Goal: Task Accomplishment & Management: Manage account settings

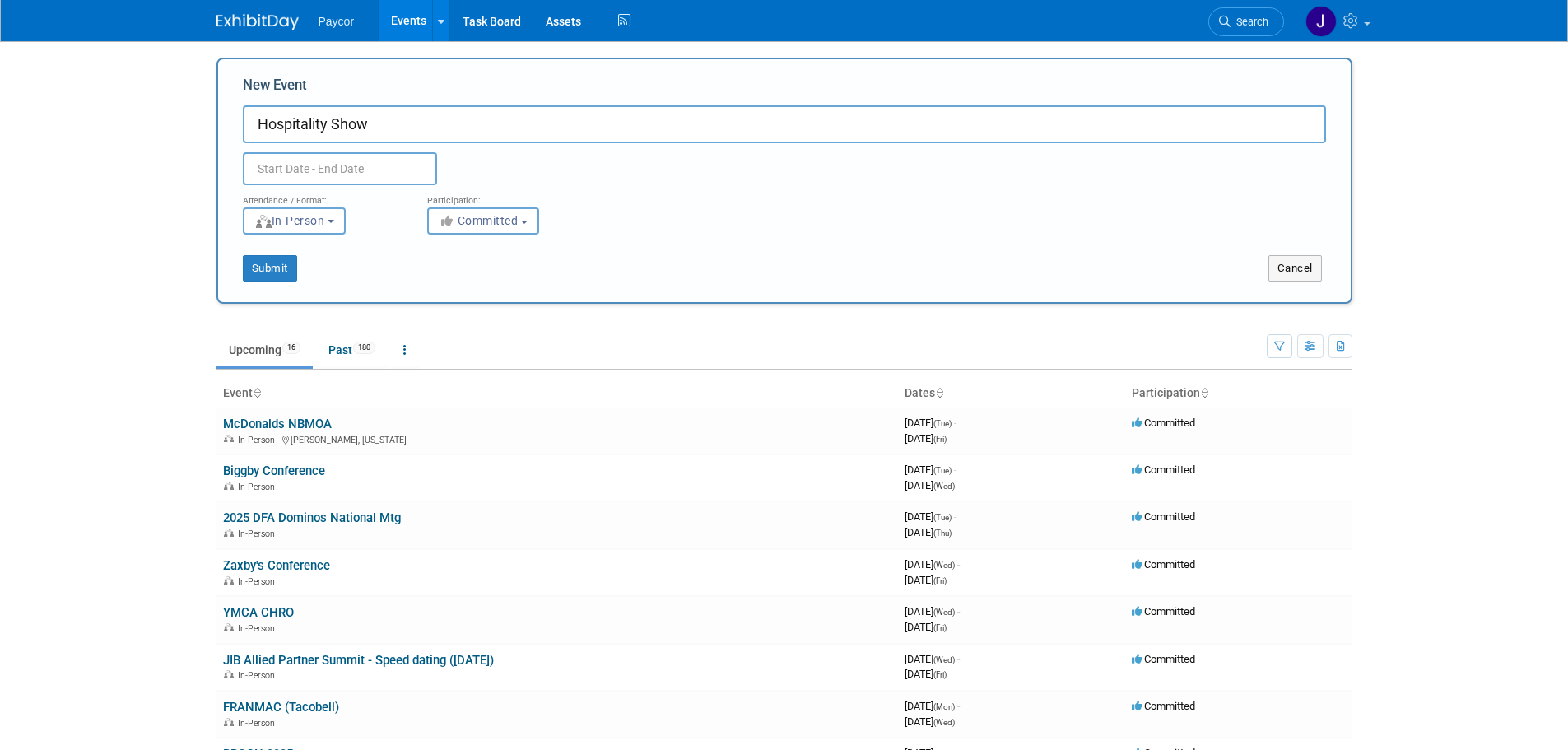
click at [255, 125] on input "Hospitality Show" at bounding box center [784, 125] width 1083 height 38
click at [457, 119] on input "The Hospitality Show (Oct 27 -28)" at bounding box center [784, 125] width 1083 height 38
type input "The Hospitality Show ([DATE] - [DATE])"
click at [343, 174] on input "text" at bounding box center [340, 168] width 194 height 33
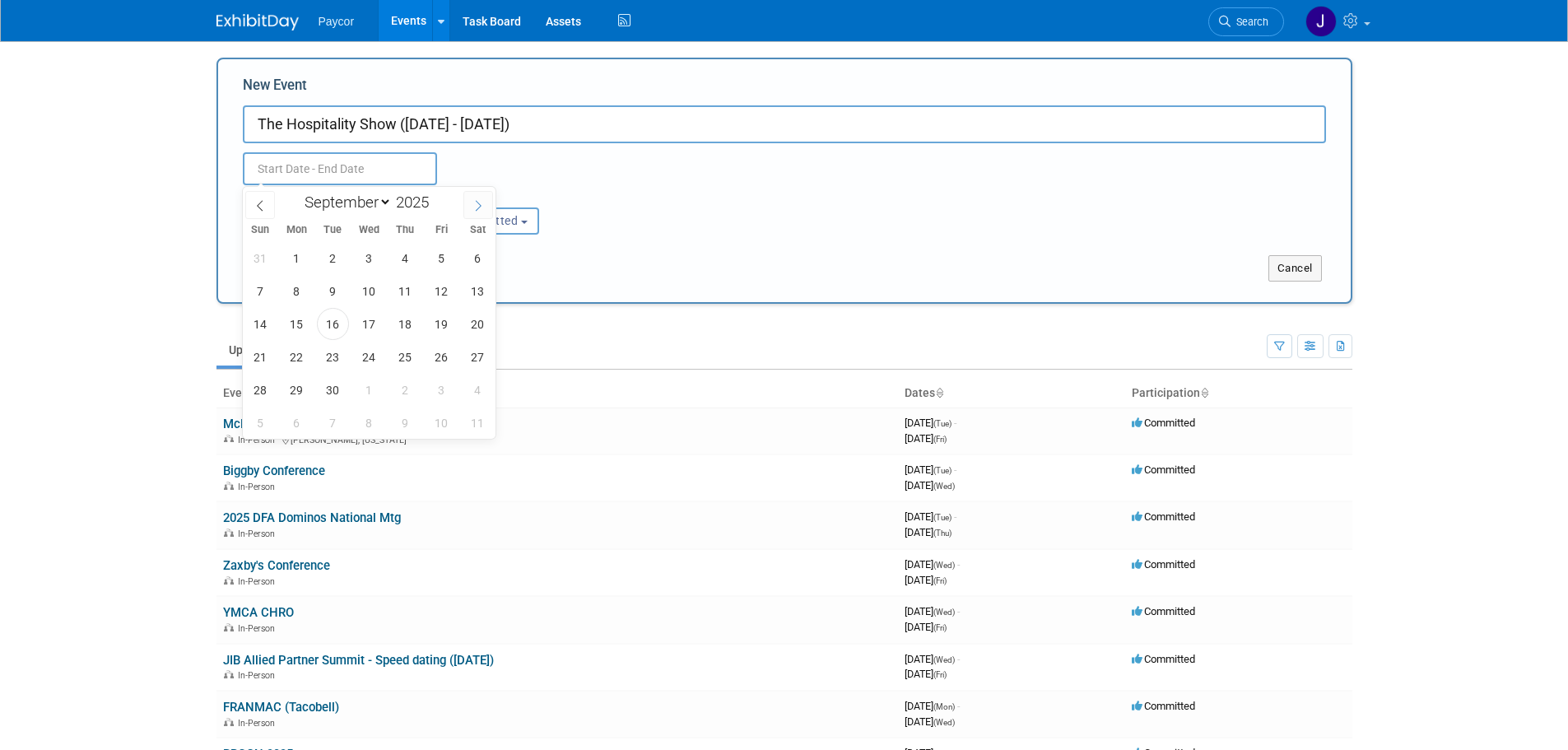
click at [479, 208] on icon at bounding box center [478, 206] width 11 height 11
select select "9"
click at [304, 390] on span "27" at bounding box center [296, 390] width 32 height 32
click at [339, 389] on span "28" at bounding box center [333, 390] width 32 height 32
type input "[DATE] to [DATE]"
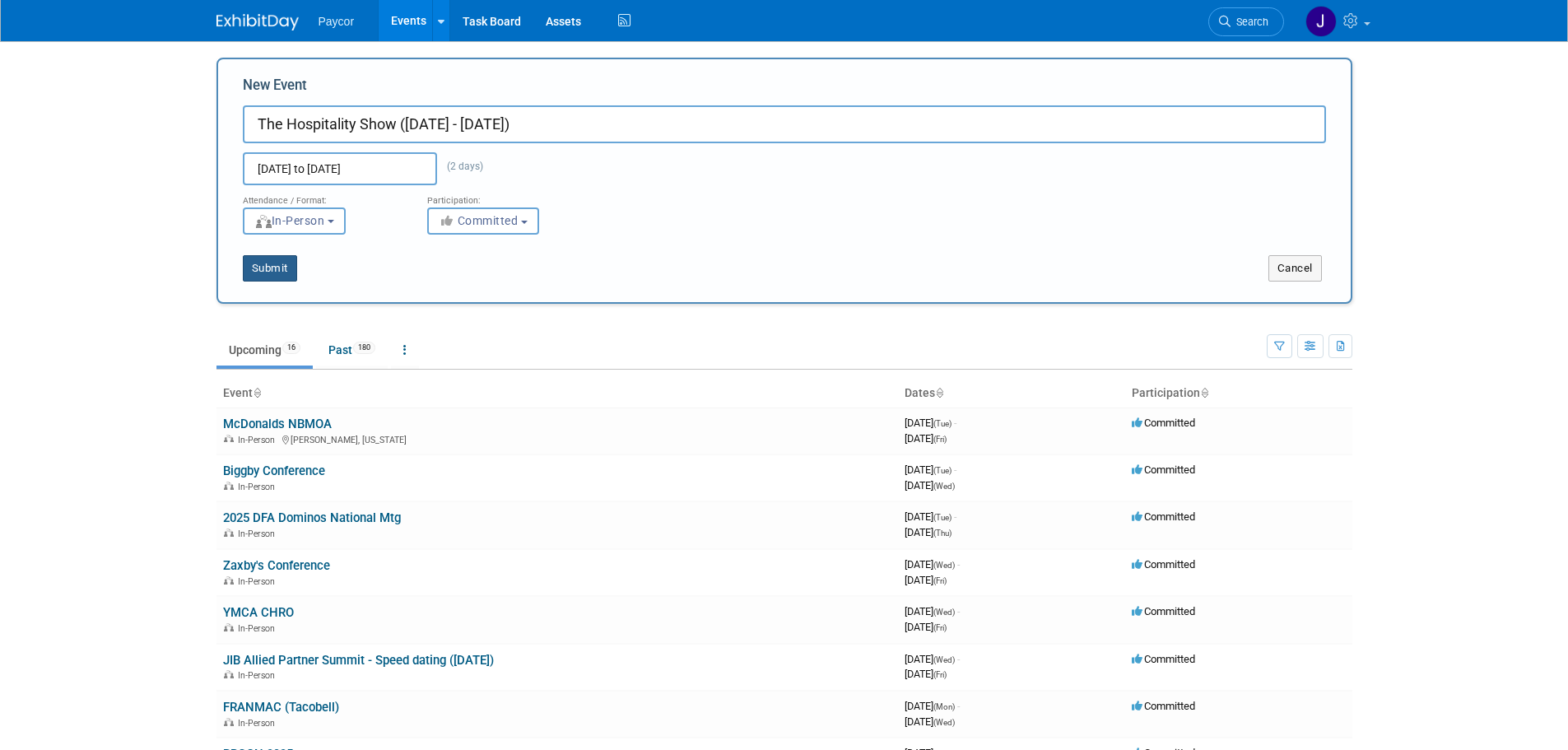
click at [256, 263] on button "Submit" at bounding box center [270, 268] width 55 height 26
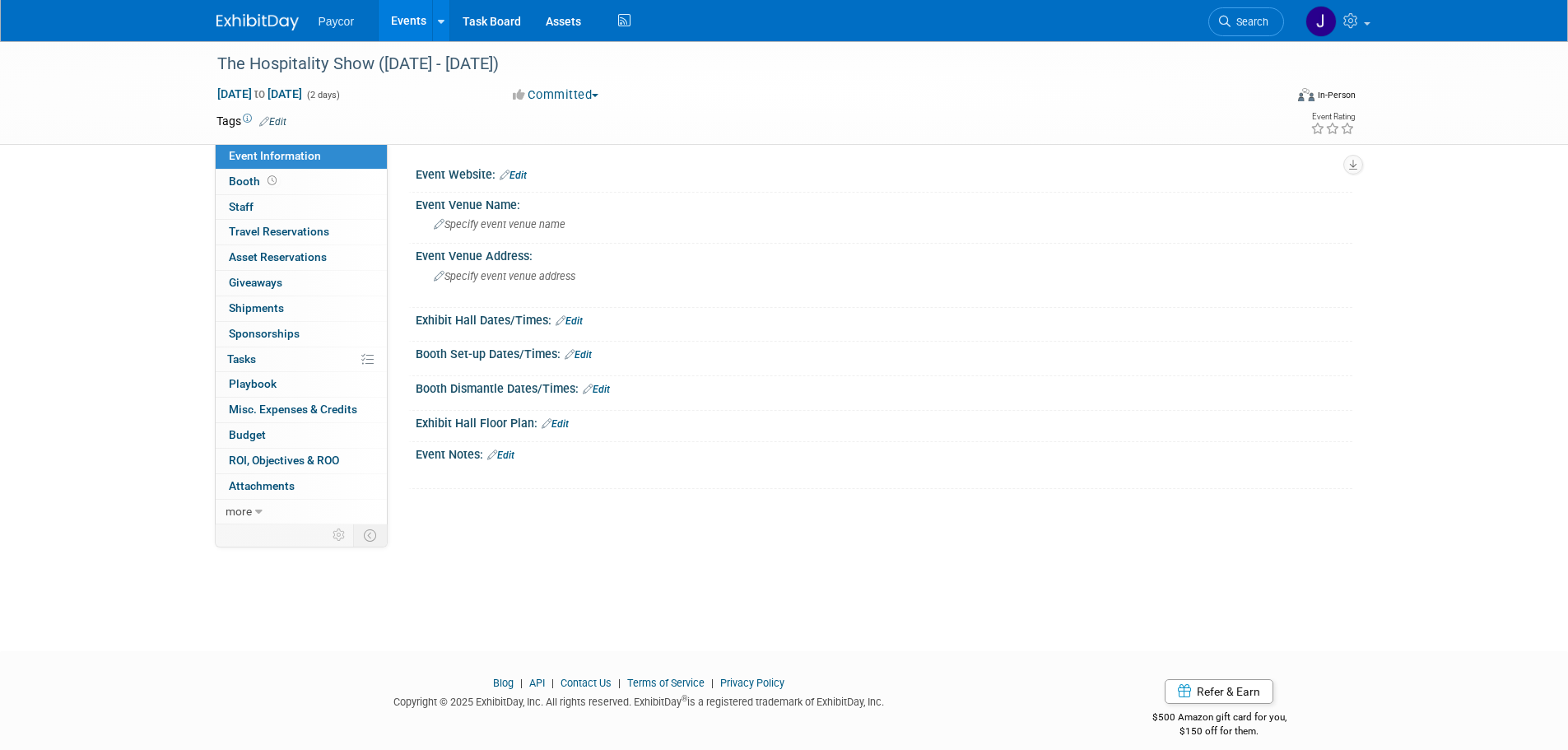
click at [509, 456] on link "Edit" at bounding box center [500, 455] width 27 height 11
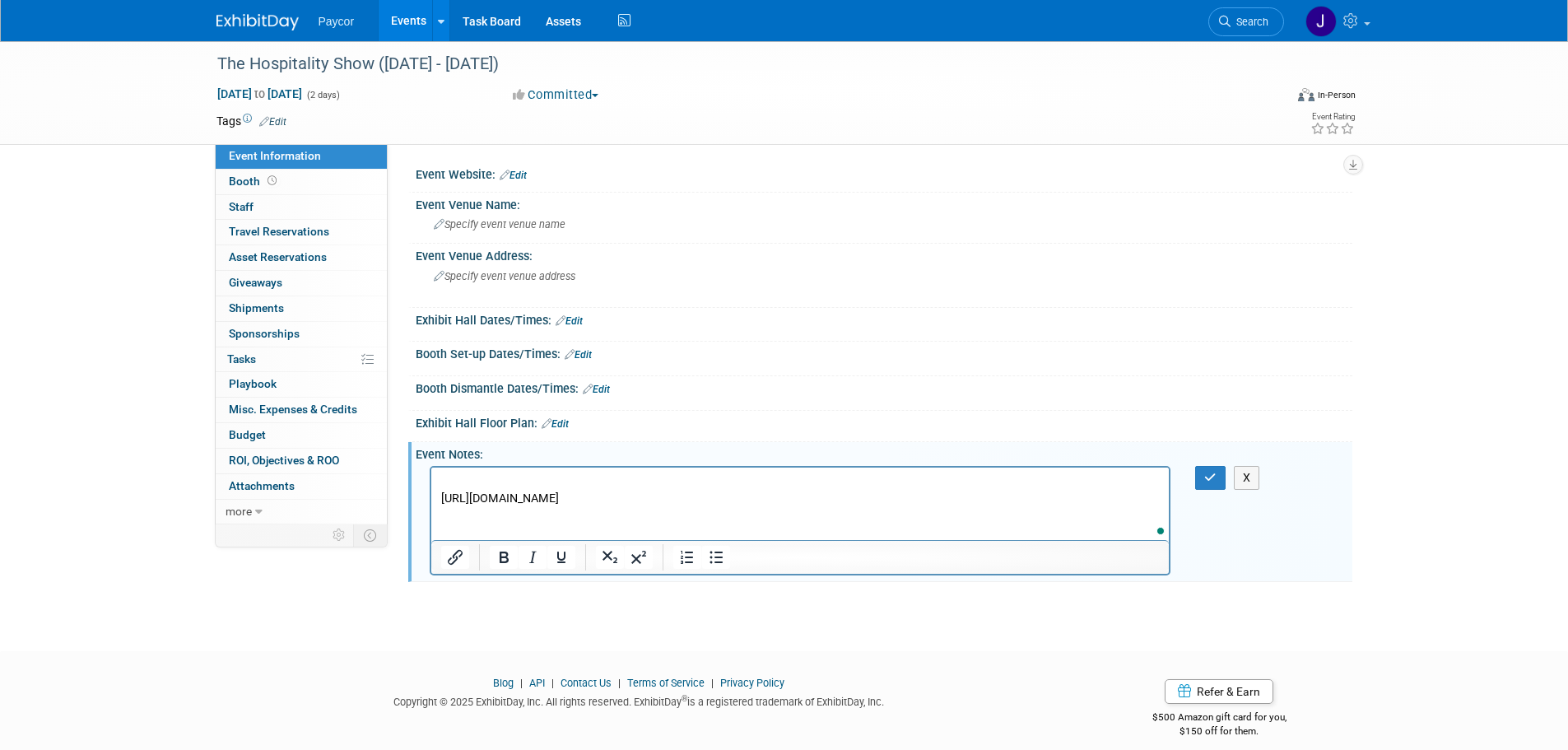
click at [469, 474] on p "To enrich screen reader interactions, please activate Accessibility in Grammarl…" at bounding box center [800, 481] width 719 height 16
click at [1207, 476] on icon "button" at bounding box center [1209, 477] width 12 height 11
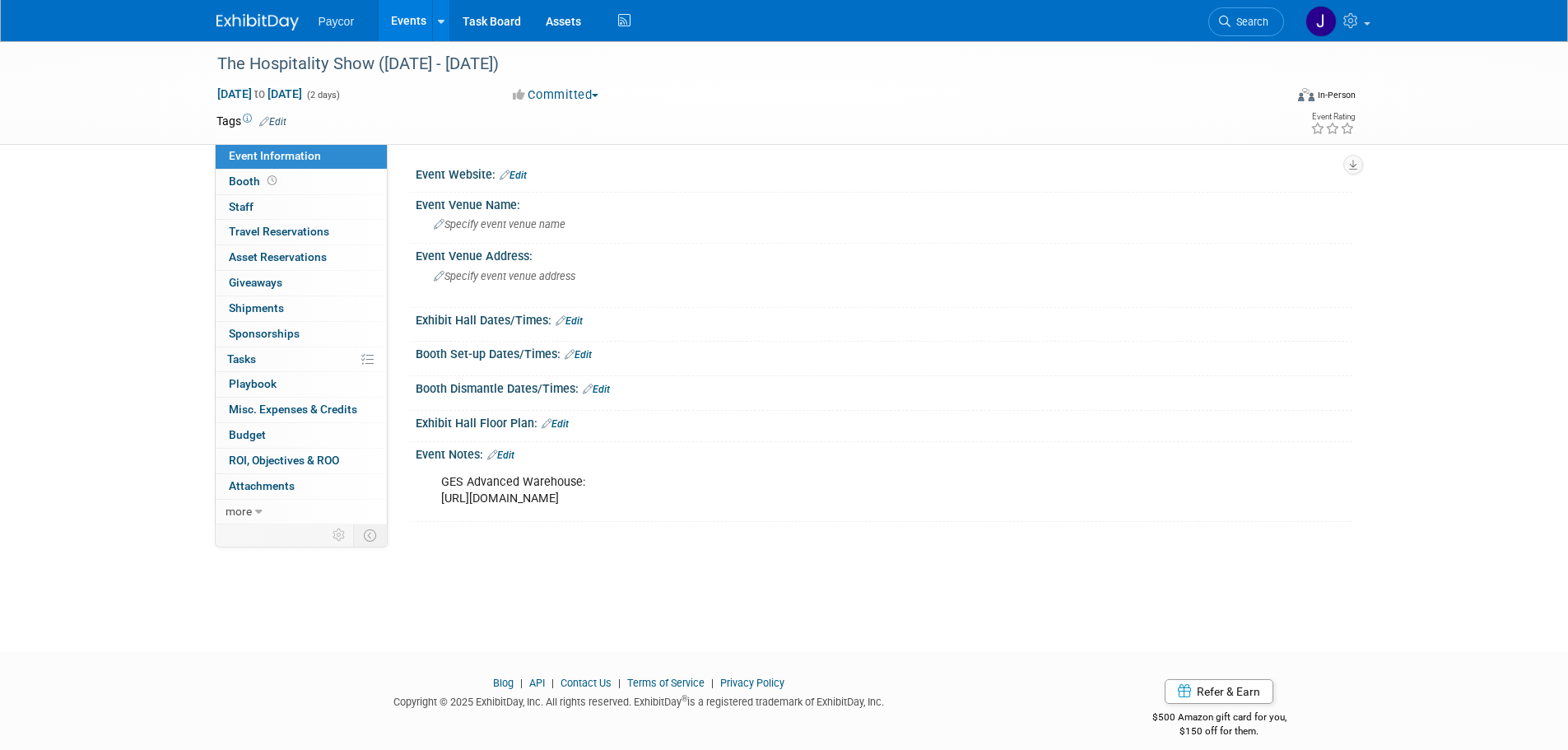
click at [504, 454] on link "Edit" at bounding box center [500, 455] width 27 height 11
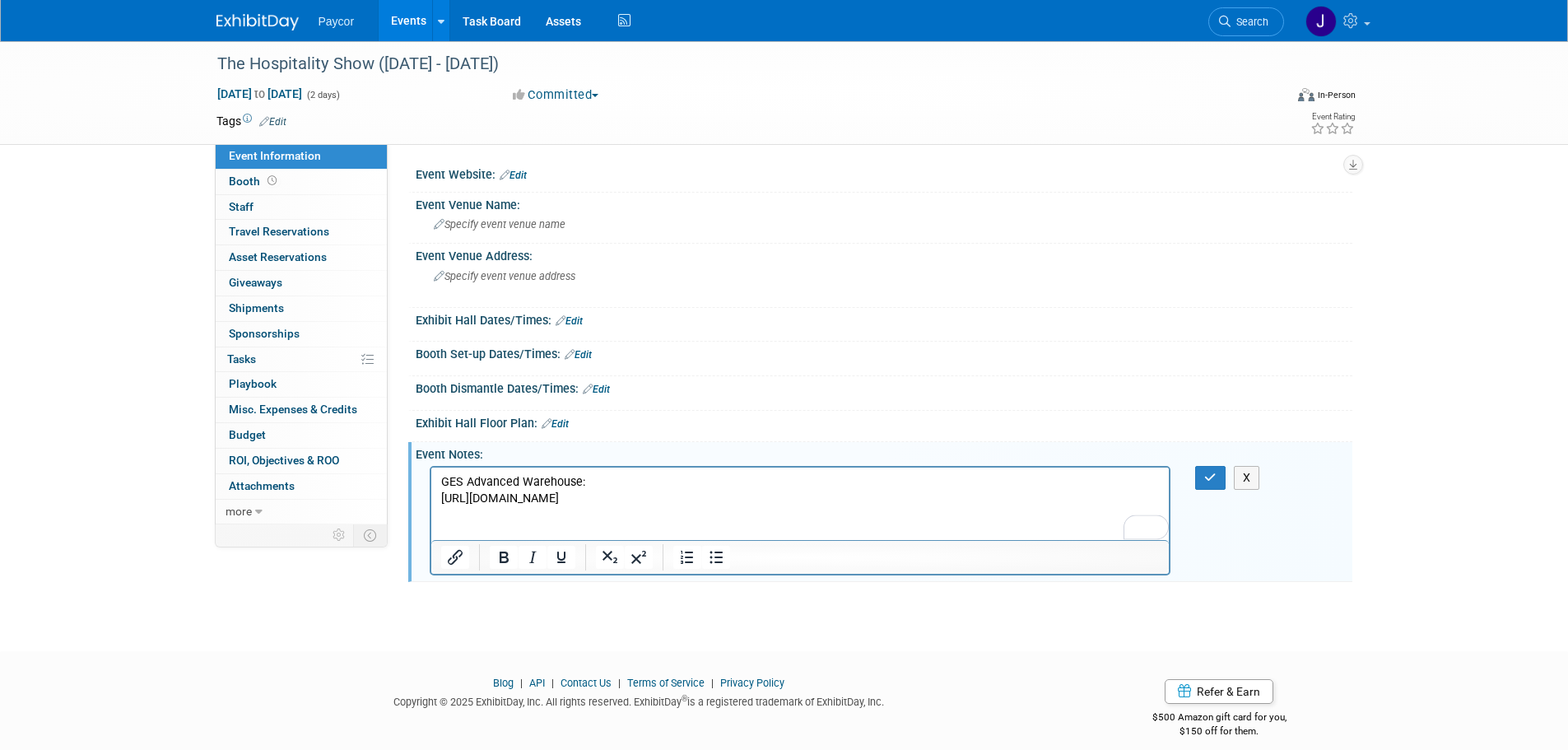
click at [871, 506] on p "GES Advanced Warehouse: [URL][DOMAIN_NAME]" at bounding box center [800, 490] width 719 height 33
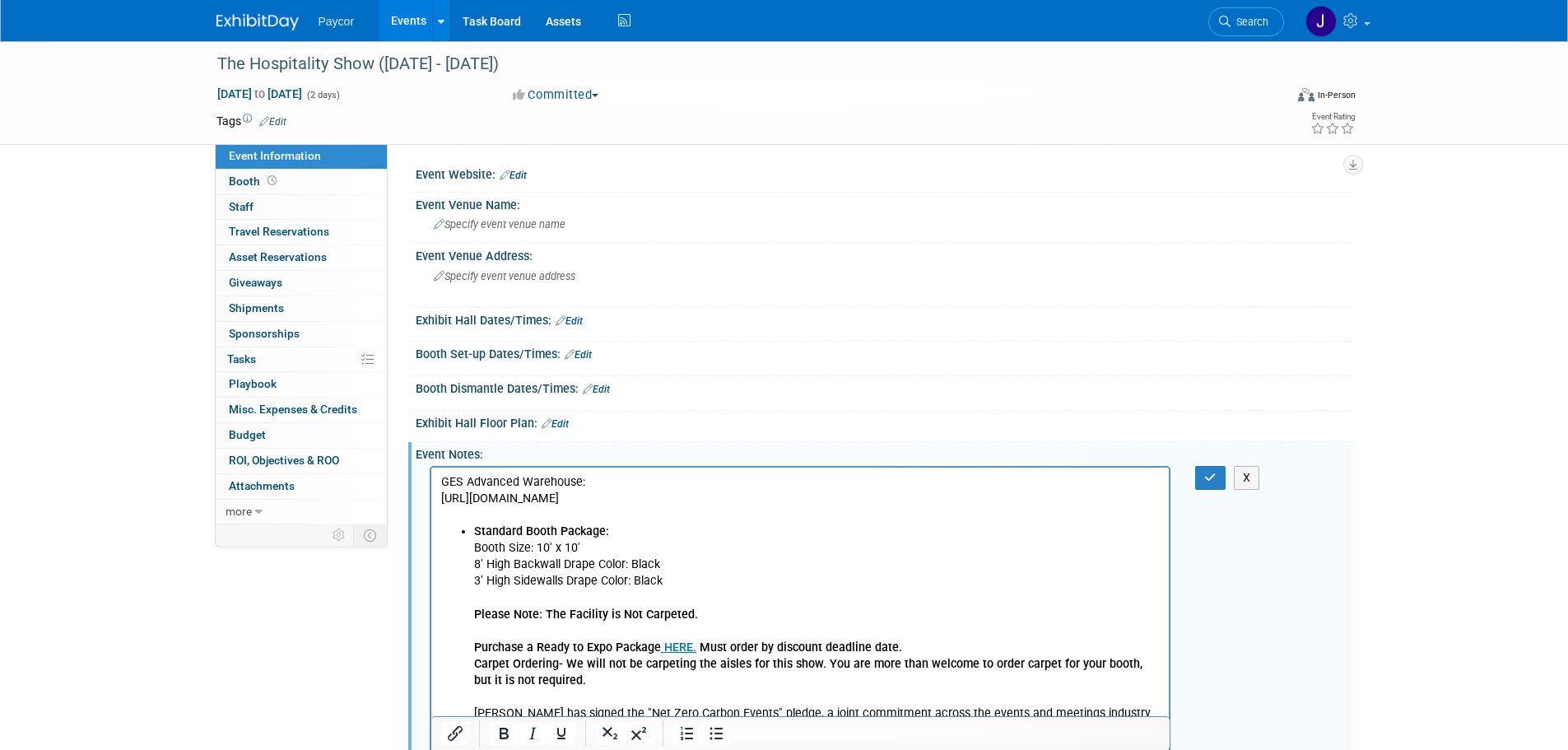
scroll to position [39, 0]
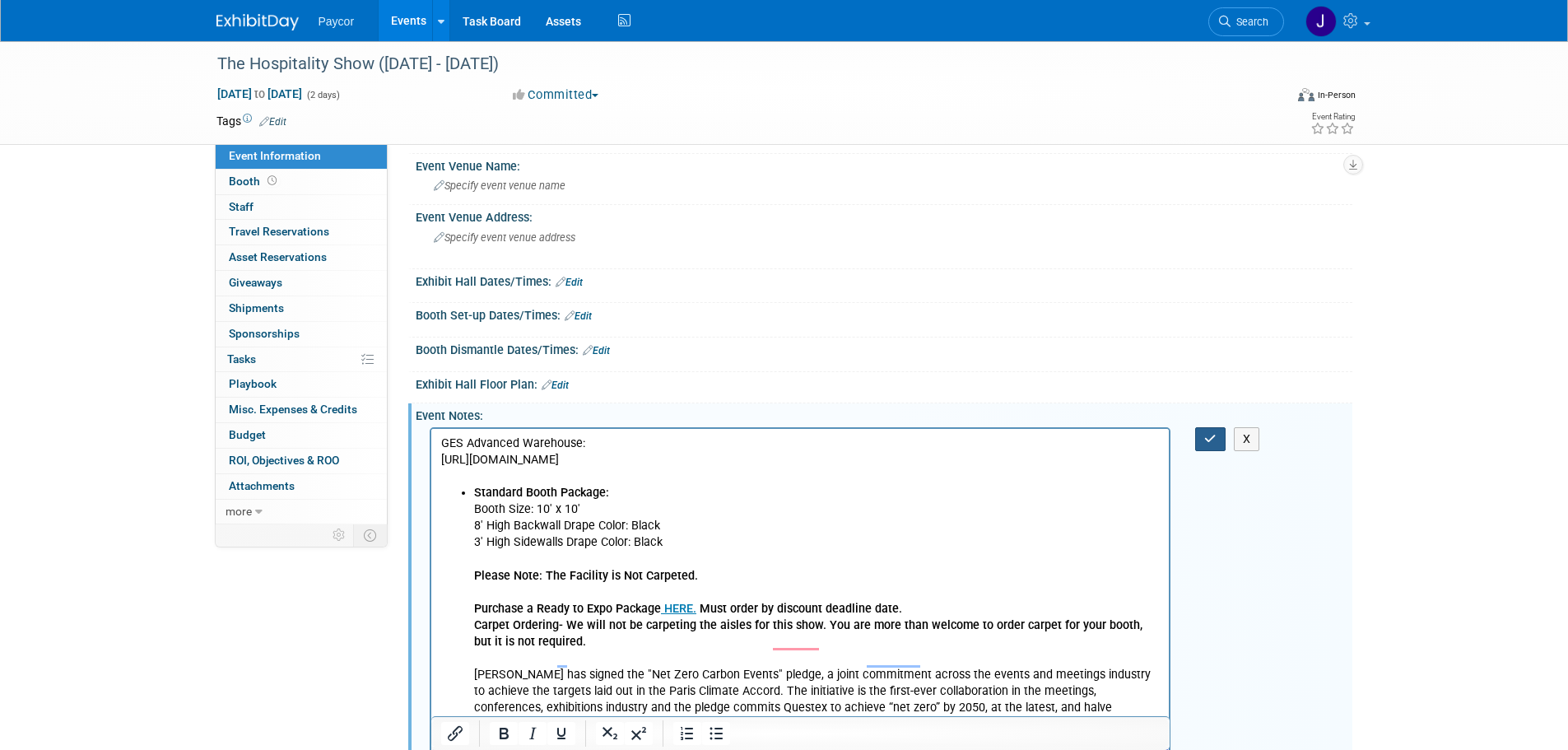
click at [1214, 444] on button "button" at bounding box center [1210, 439] width 30 height 24
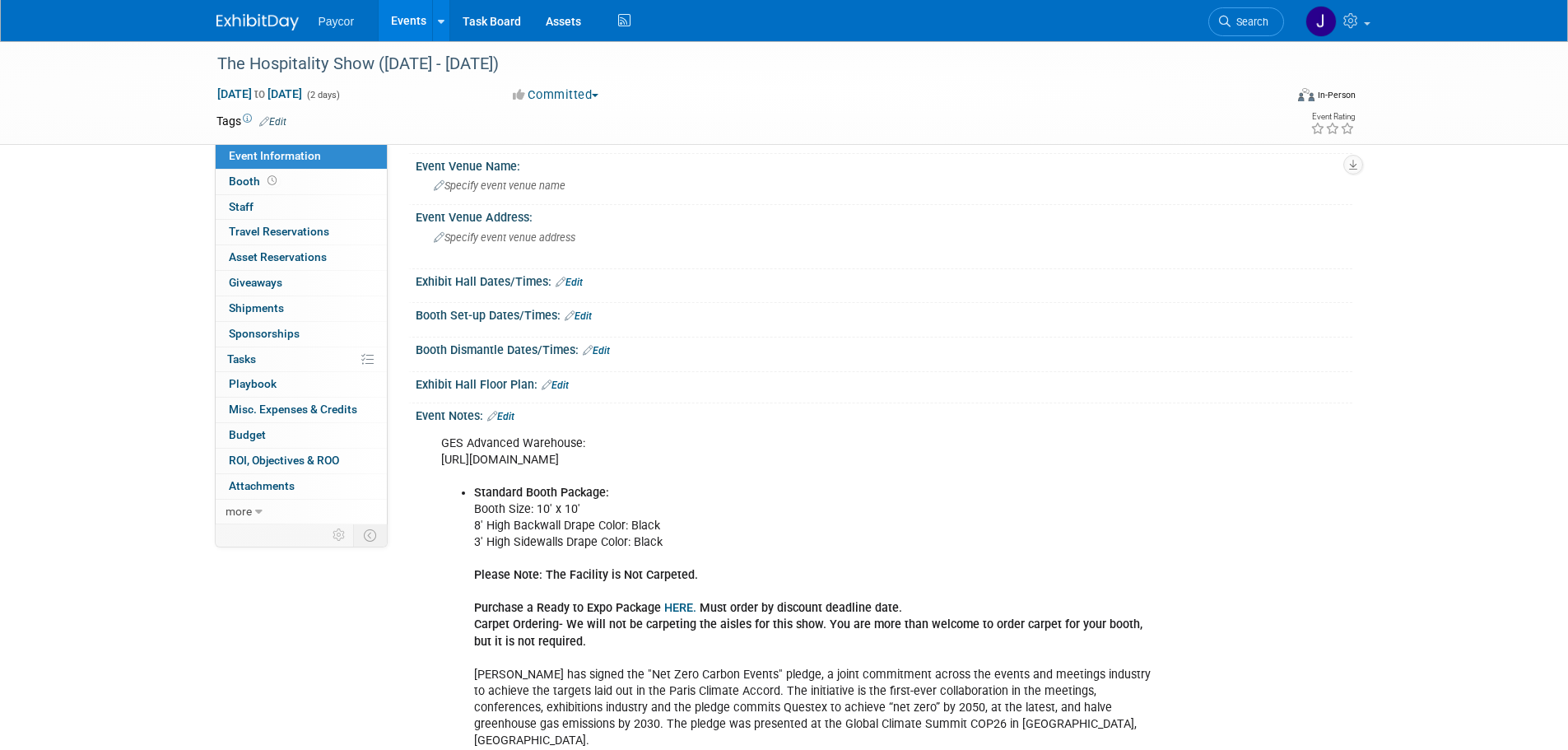
drag, startPoint x: 876, startPoint y: 490, endPoint x: 437, endPoint y: 460, distance: 440.0
click at [437, 460] on div "GES Advanced Warehouse: [URL][DOMAIN_NAME] Standard Booth Package: Booth Size: …" at bounding box center [800, 592] width 742 height 330
copy div "[URL][DOMAIN_NAME]"
click at [1291, 514] on div "GES Advanced Warehouse: [URL][DOMAIN_NAME] Standard Booth Package: Booth Size: …" at bounding box center [883, 591] width 937 height 336
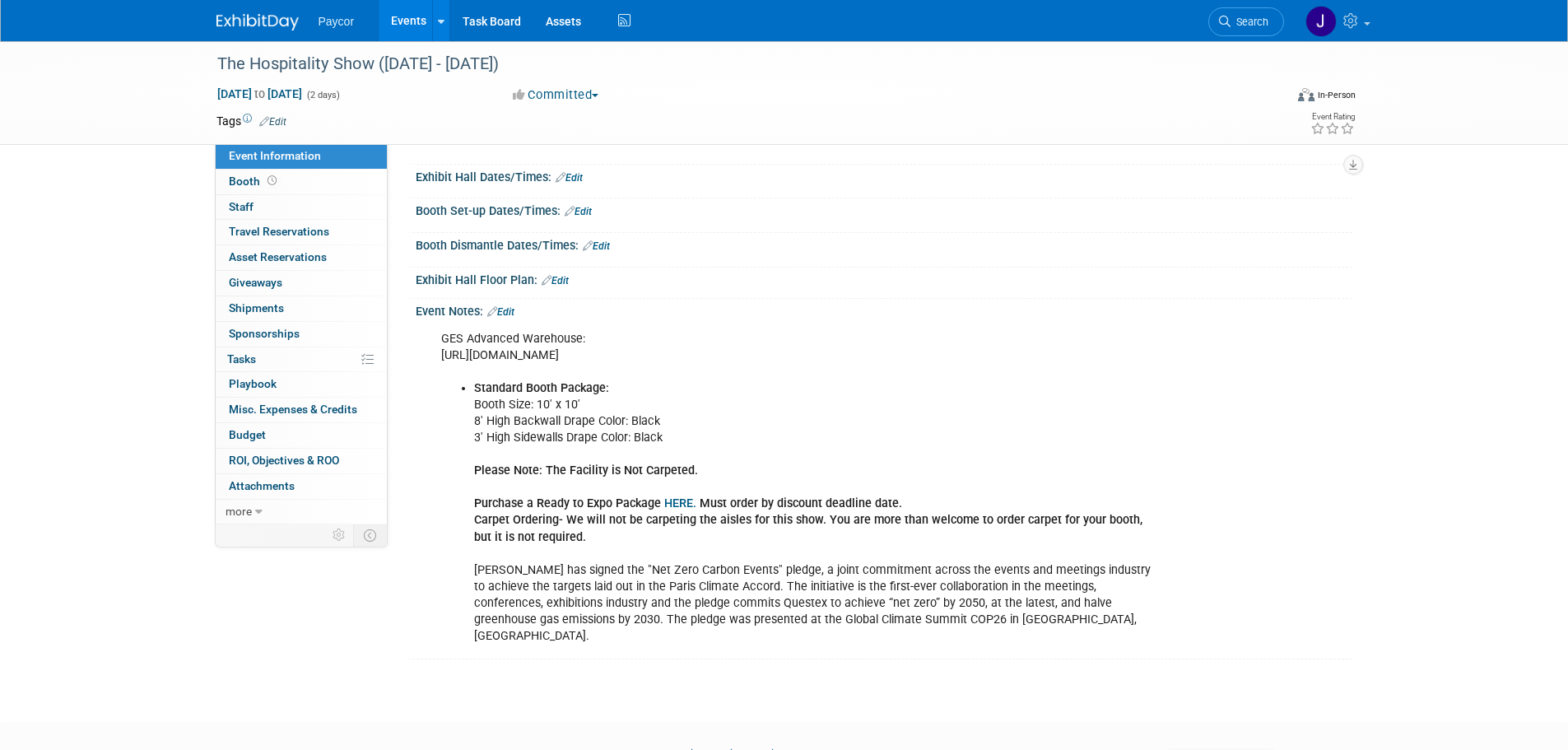
scroll to position [203, 0]
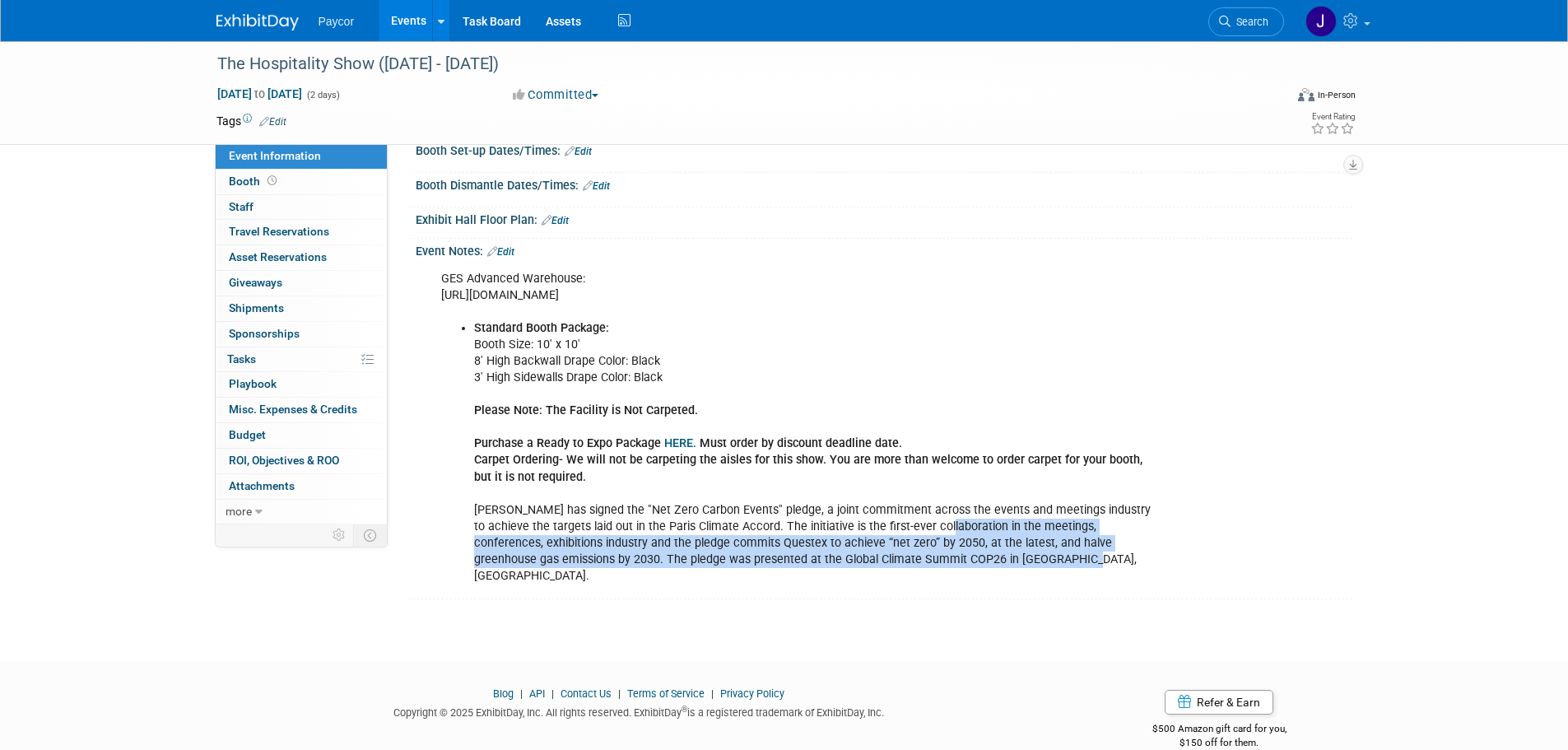
drag, startPoint x: 920, startPoint y: 560, endPoint x: 961, endPoint y: 596, distance: 54.6
click at [961, 584] on li "Standard Booth Package: Booth Size: 10' x 10' 8' High Backwall Drape Color: Bla…" at bounding box center [817, 452] width 687 height 264
click at [962, 584] on li "Standard Booth Package: Booth Size: 10' x 10' 8' High Backwall Drape Color: Bla…" at bounding box center [817, 452] width 687 height 264
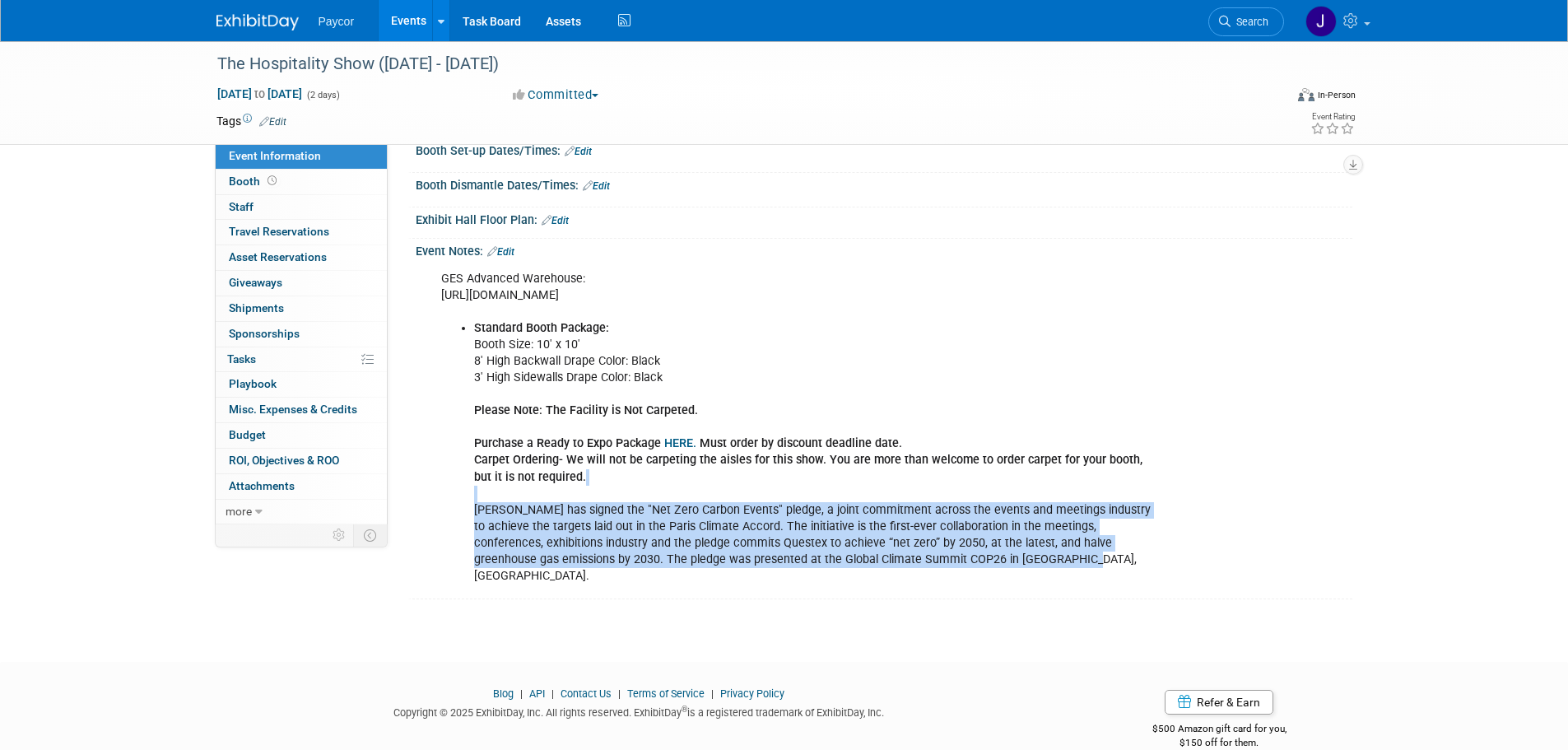
drag, startPoint x: 922, startPoint y: 591, endPoint x: 882, endPoint y: 534, distance: 69.6
click at [882, 534] on li "Standard Booth Package: Booth Size: 10' x 10' 8' High Backwall Drape Color: Bla…" at bounding box center [817, 452] width 687 height 264
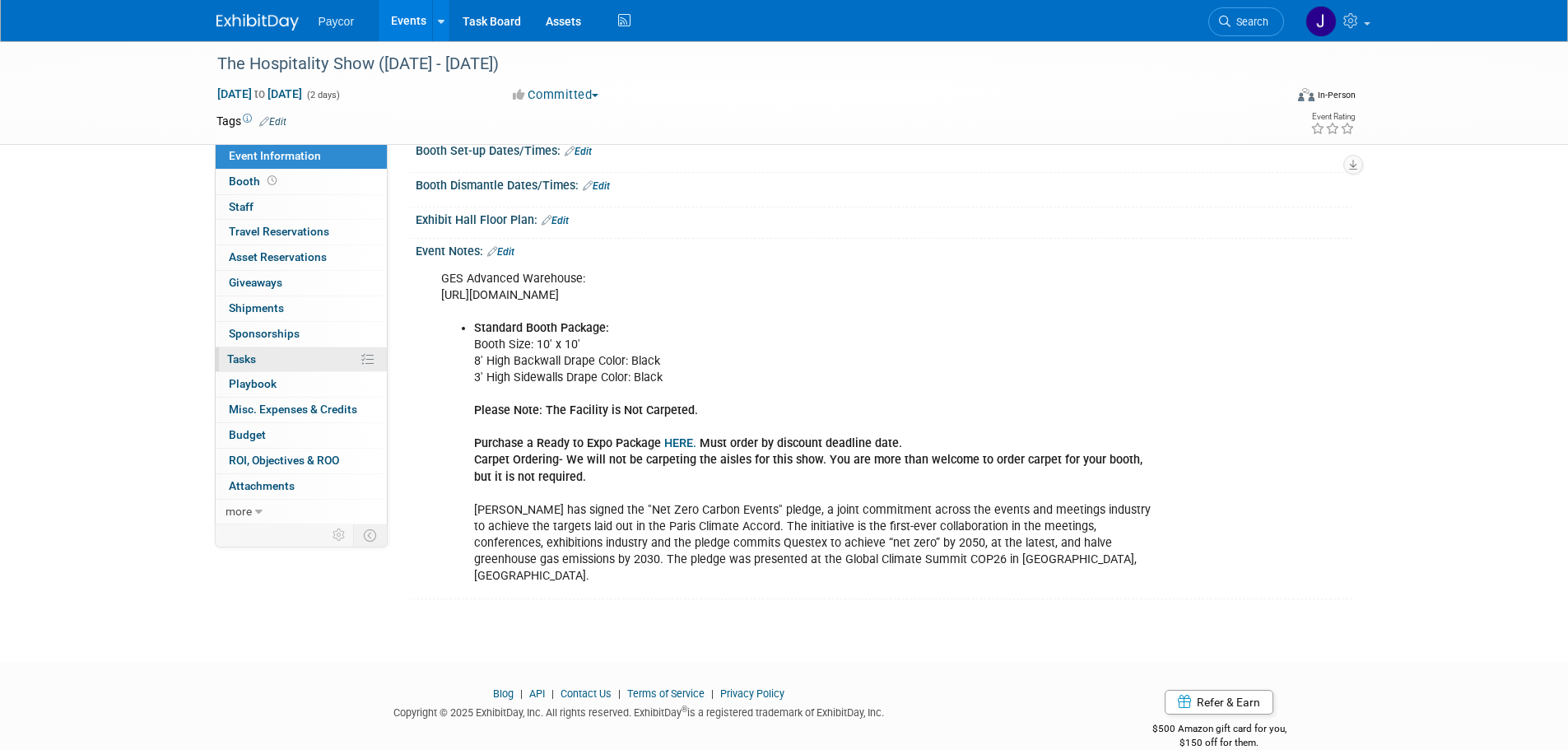
click at [275, 362] on link "0% Tasks 0%" at bounding box center [301, 359] width 171 height 25
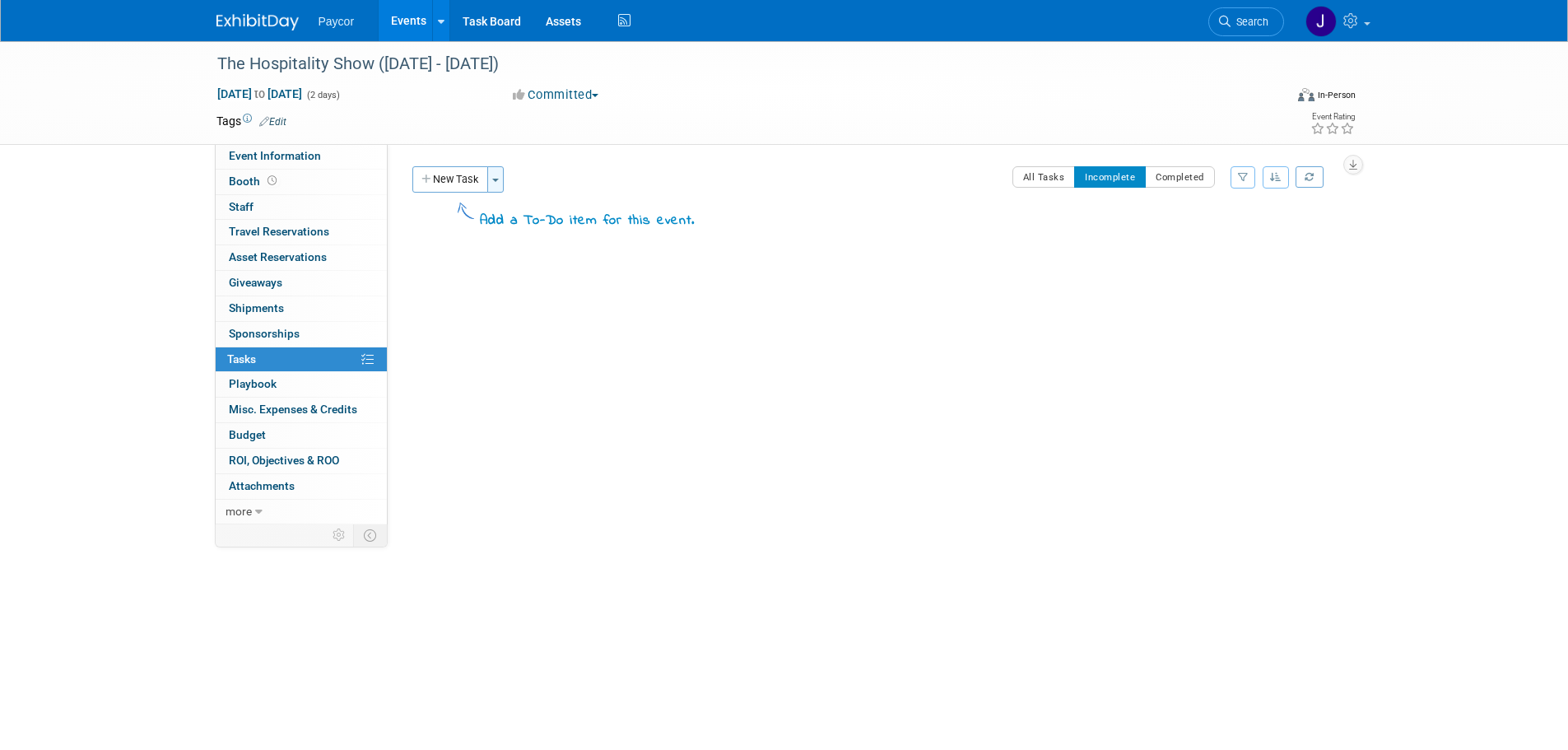
click at [498, 183] on button "Toggle Dropdown" at bounding box center [494, 179] width 16 height 26
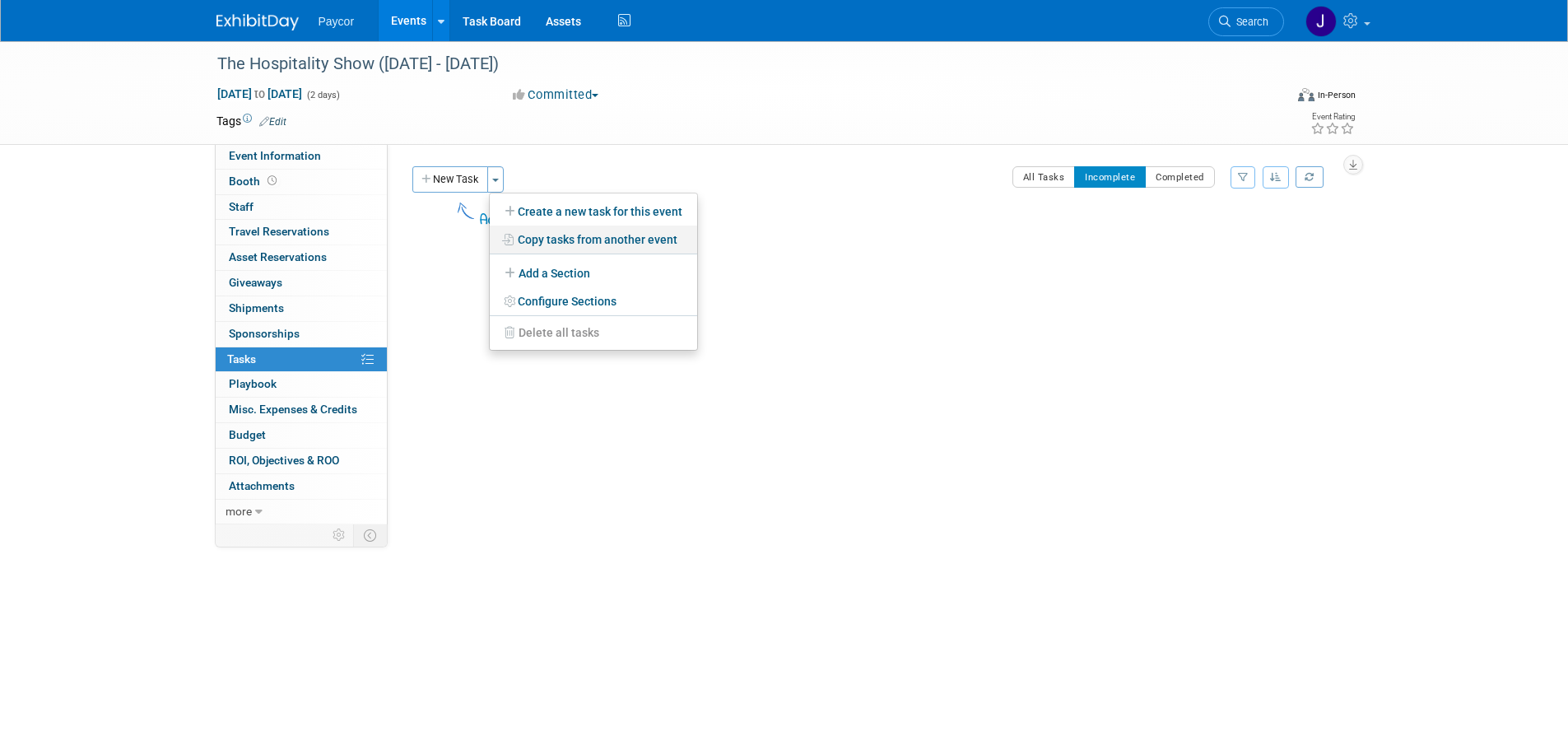
click at [538, 236] on link "Copy tasks from another event" at bounding box center [593, 240] width 208 height 28
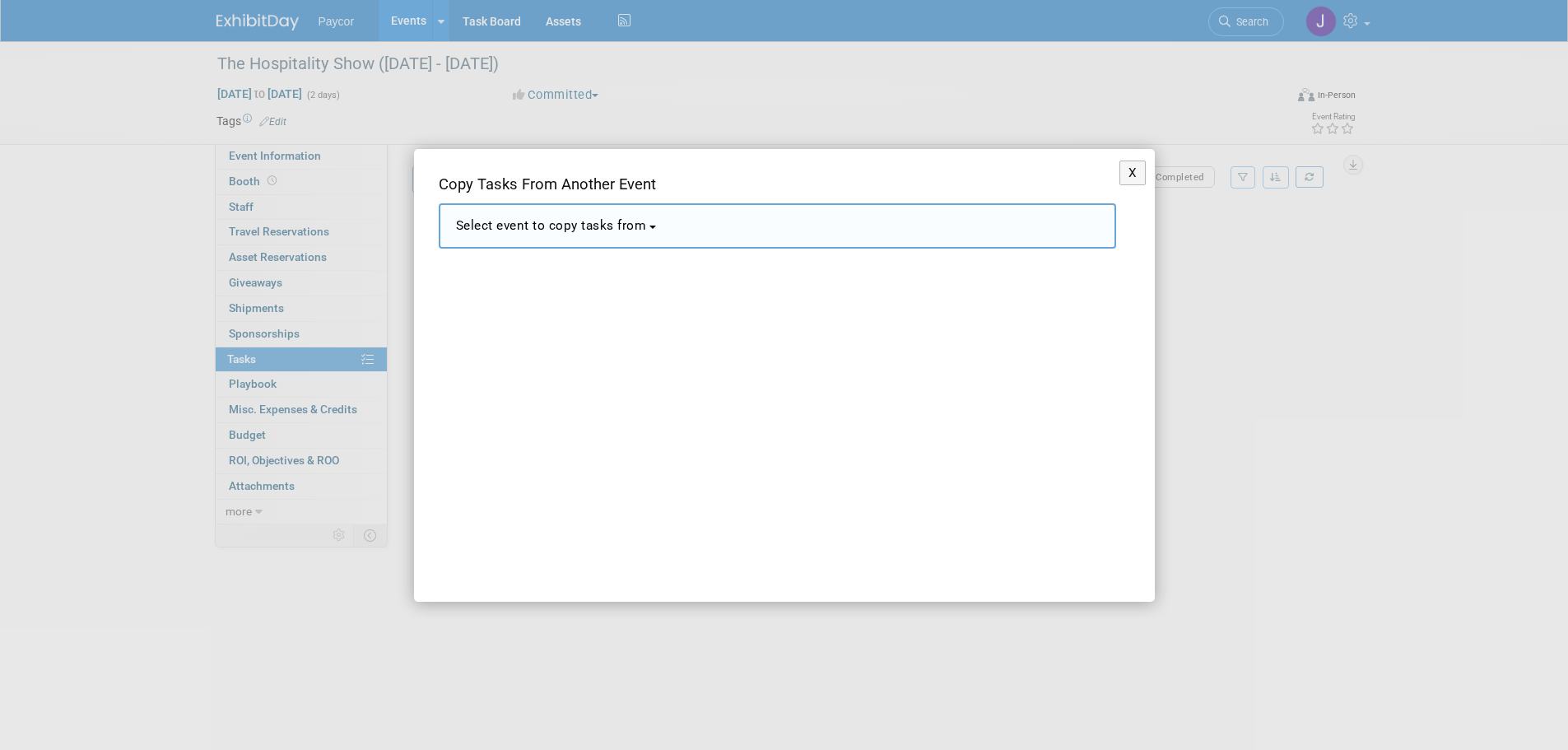
click at [559, 231] on span "Select event to copy tasks from" at bounding box center [551, 225] width 191 height 15
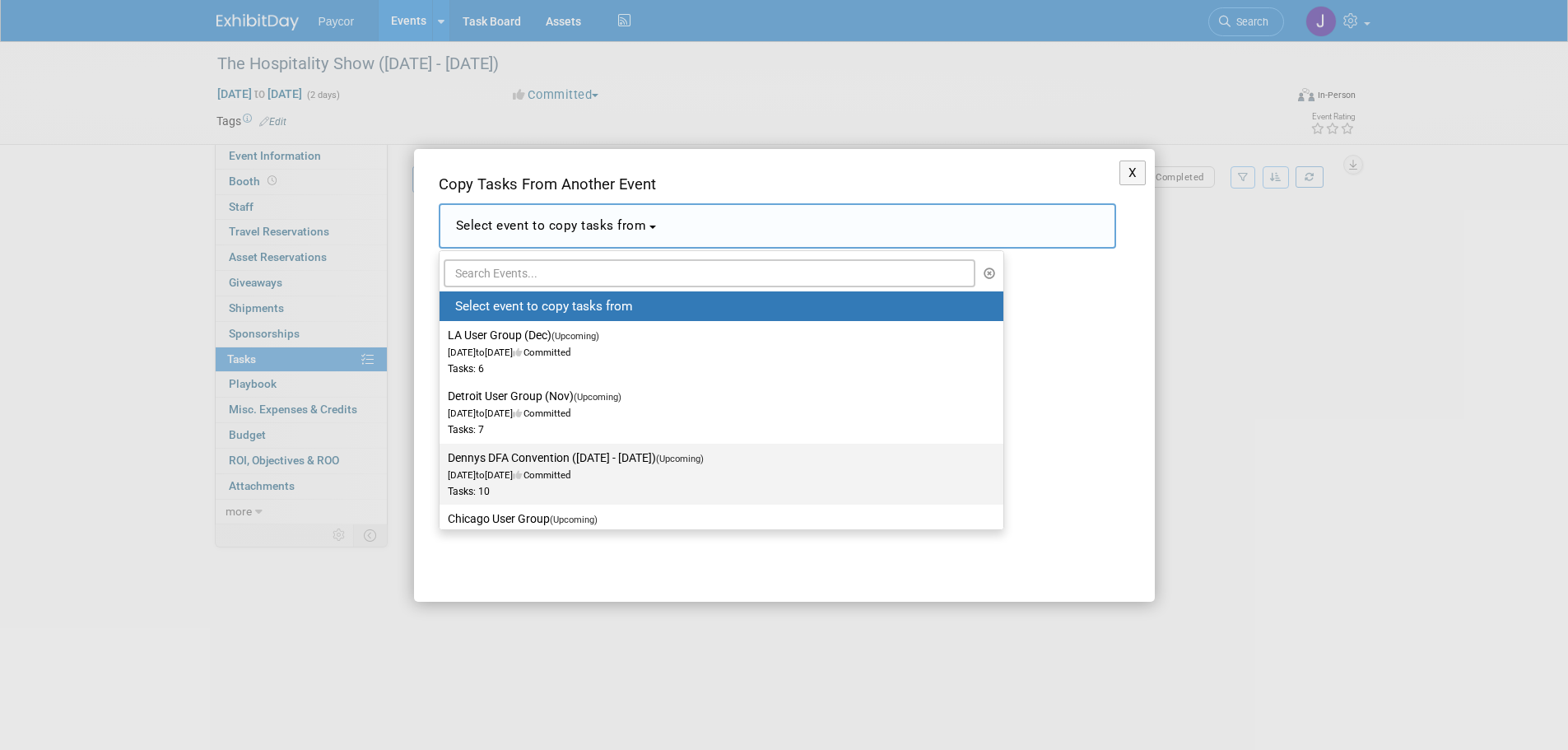
click at [718, 460] on label "Dennys DFA Convention ([DATE] - [DATE]) (Upcoming) [DATE] to [DATE] Committed T…" at bounding box center [717, 475] width 539 height 55
click at [442, 460] on input "Dennys DFA Convention ([DATE] - [DATE]) (Upcoming) [DATE] to [DATE] Committed T…" at bounding box center [436, 458] width 10 height 10
select select "11151014"
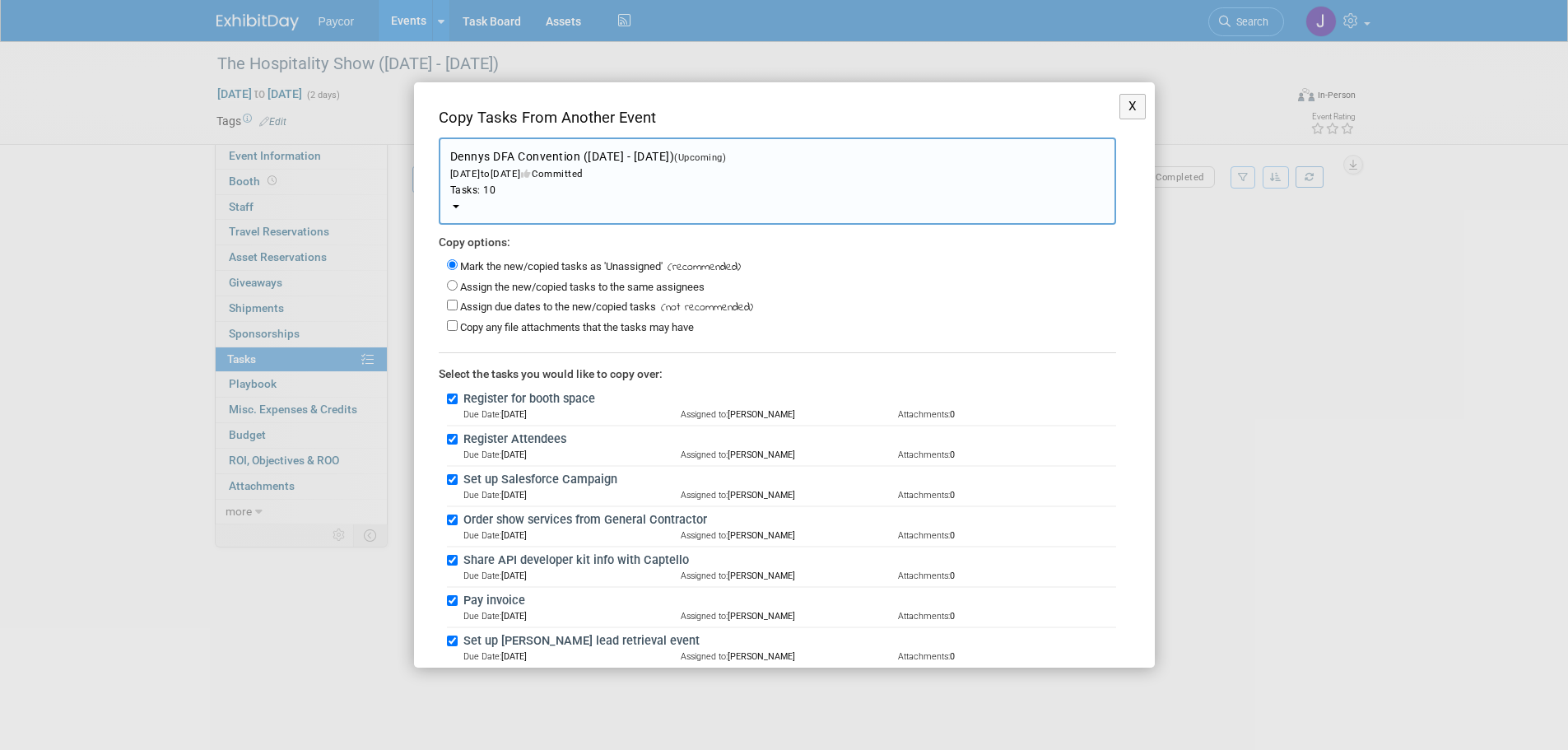
click at [545, 286] on label "Assign the new/copied tasks to the same assignees" at bounding box center [582, 286] width 244 height 12
click at [458, 286] on input "Assign the new/copied tasks to the same assignees" at bounding box center [452, 285] width 10 height 10
radio input "true"
click at [508, 306] on label "Assign due dates to the new/copied tasks" at bounding box center [559, 306] width 196 height 12
click at [458, 306] on input "Assign due dates to the new/copied tasks" at bounding box center [452, 305] width 10 height 10
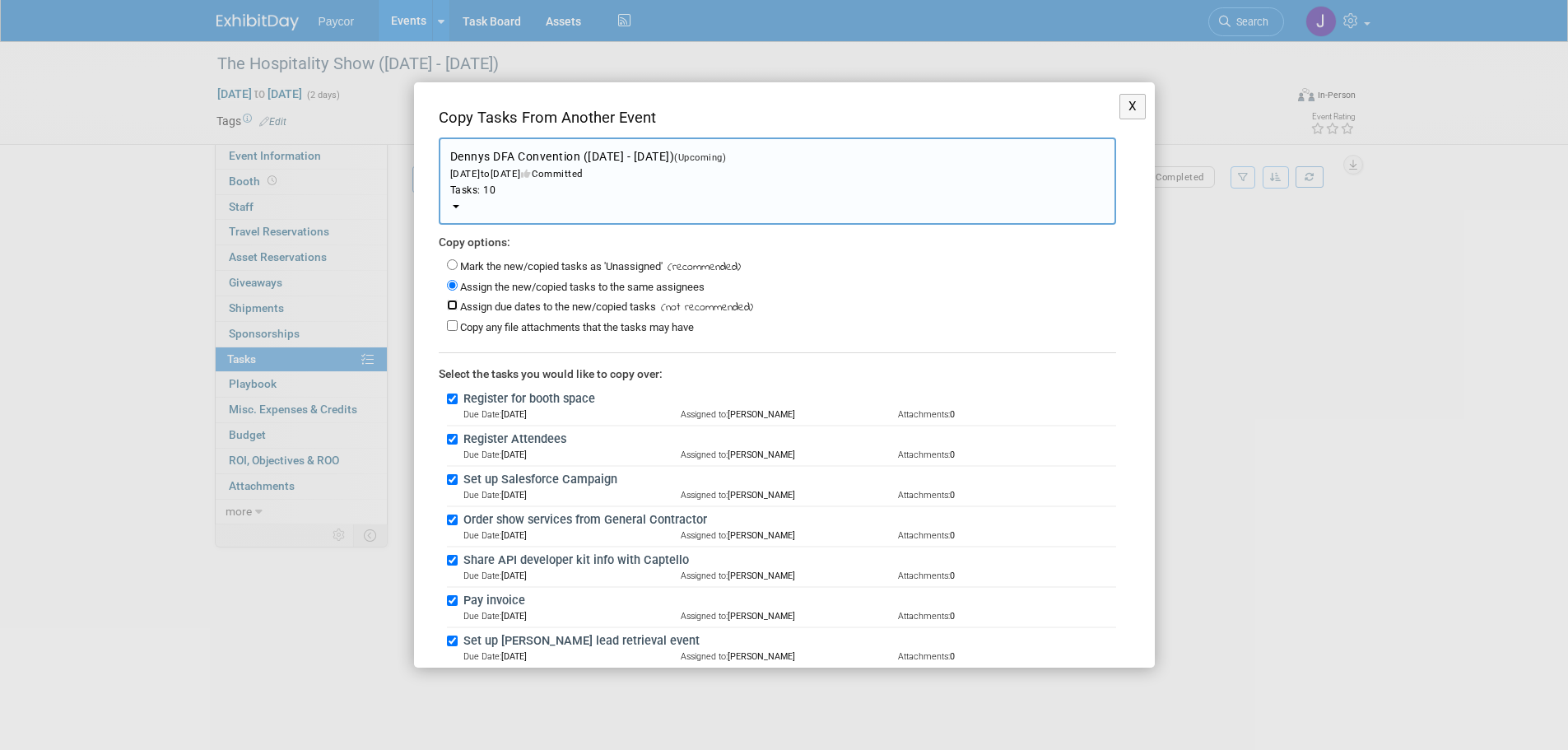
checkbox input "true"
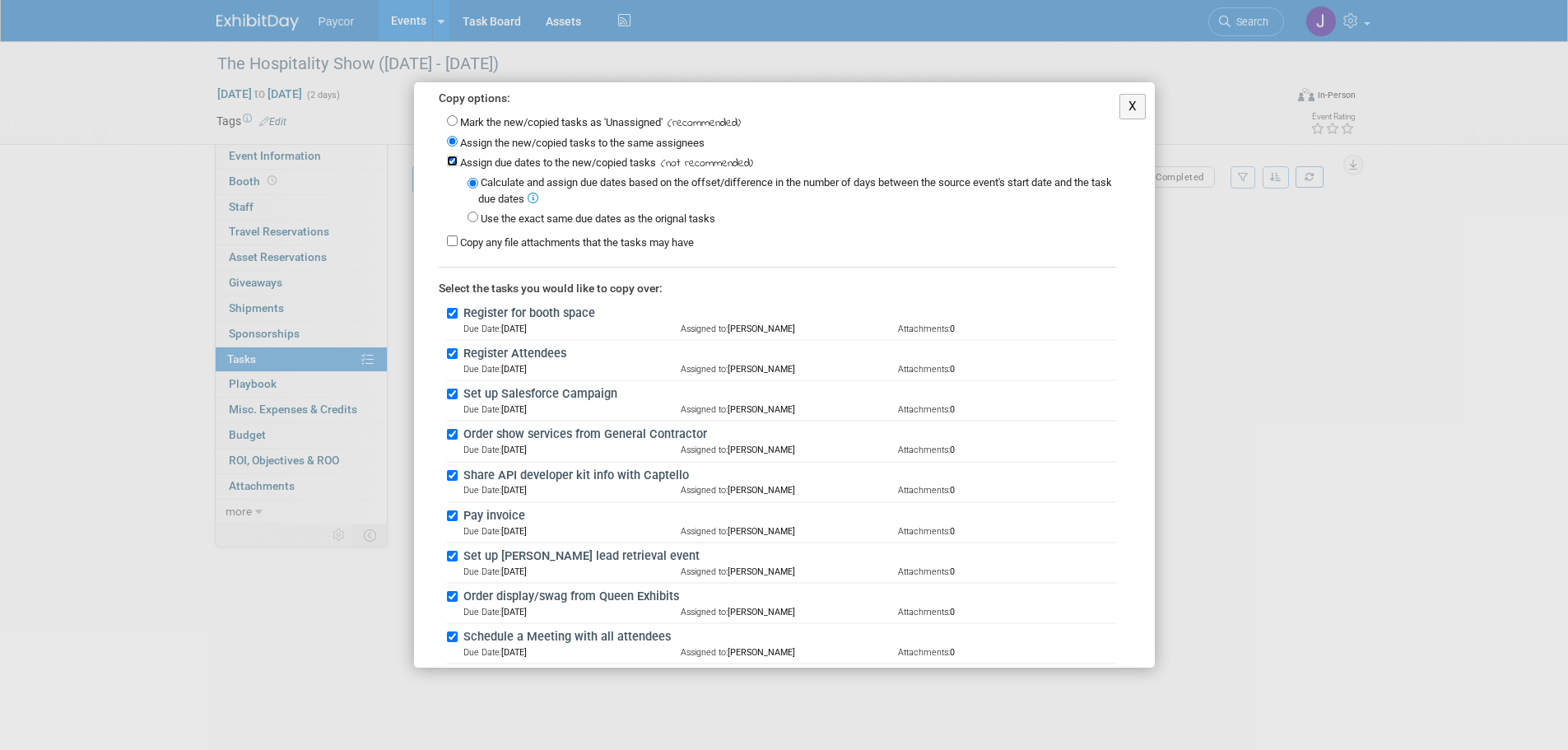
scroll to position [257, 0]
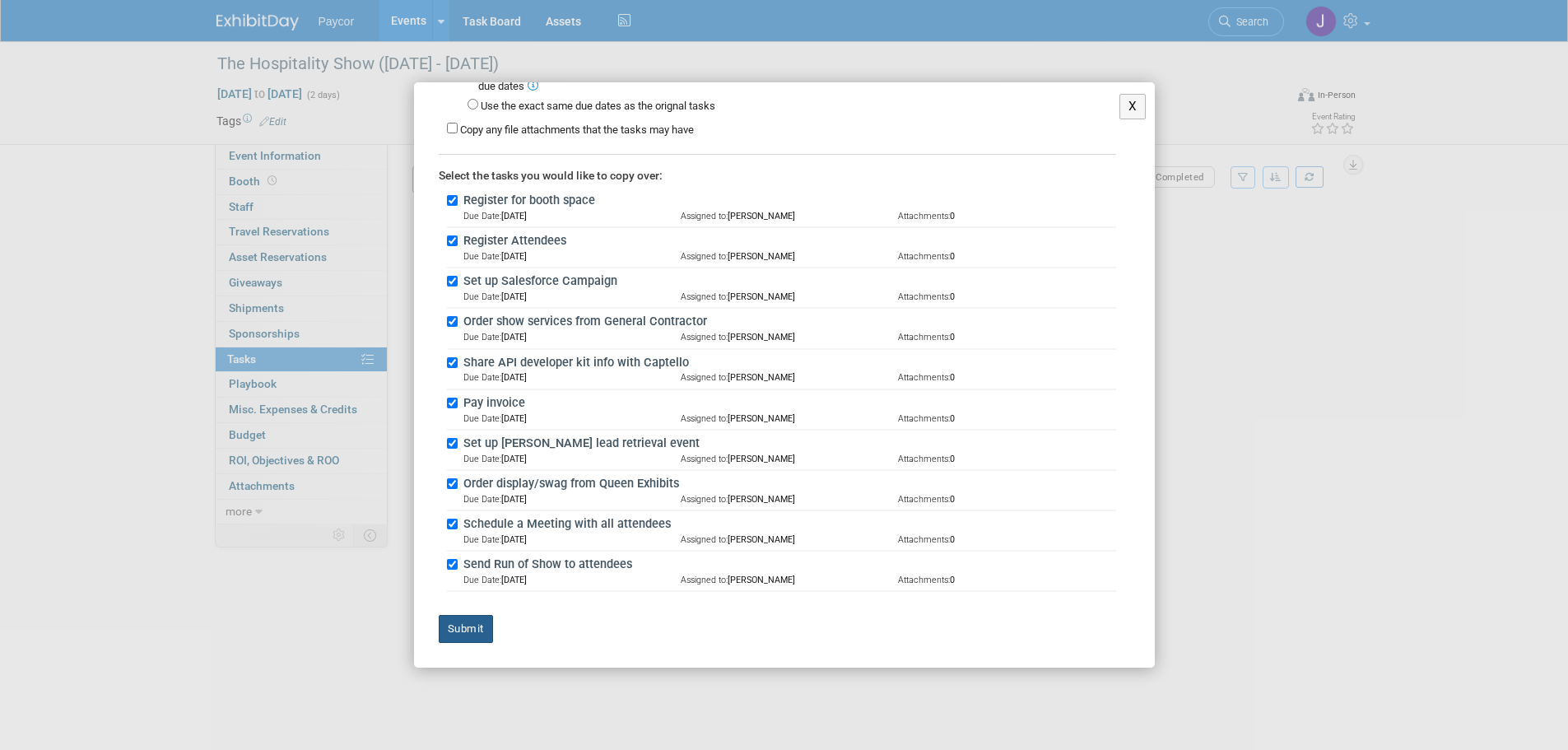
click at [476, 632] on button "Submit" at bounding box center [466, 629] width 55 height 28
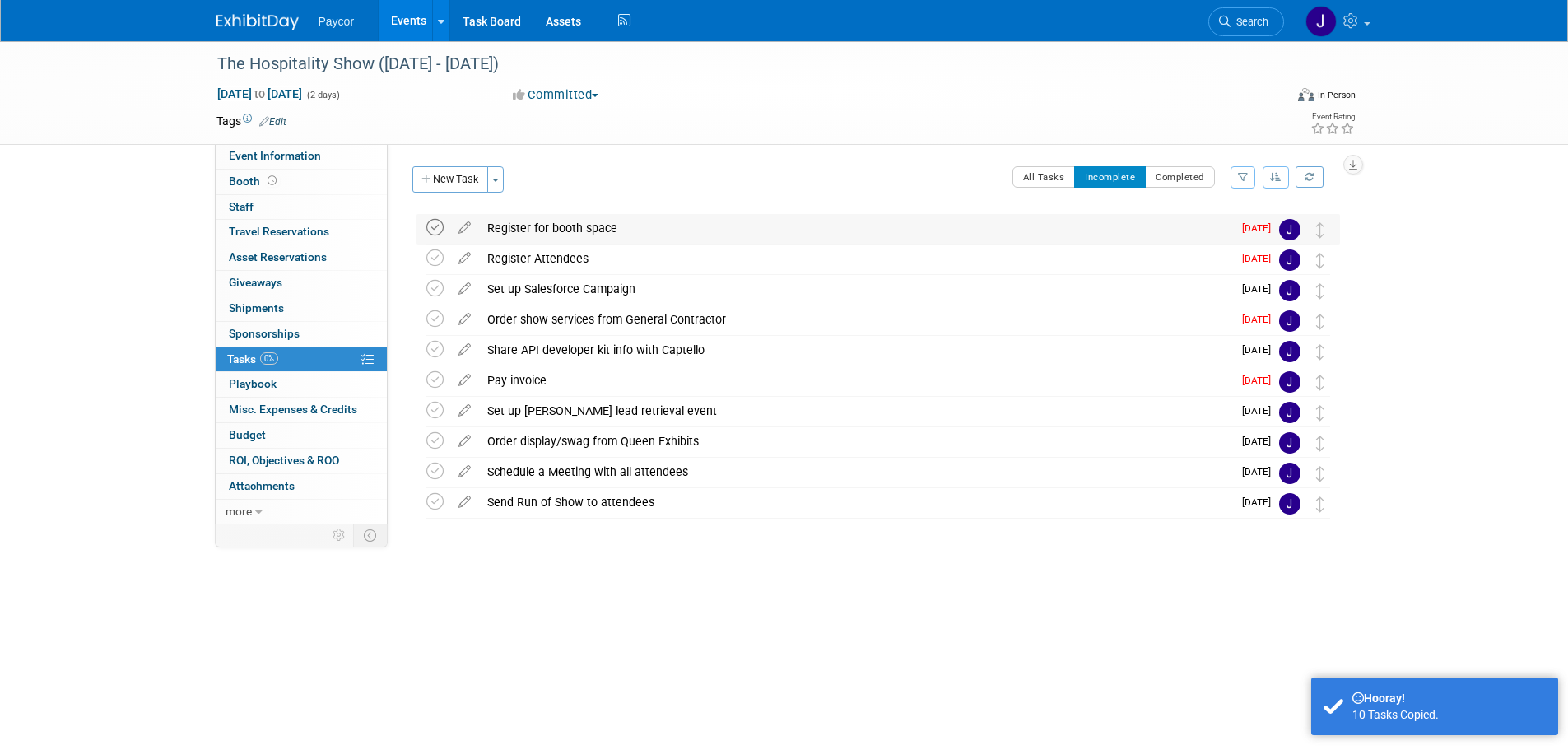
click at [440, 226] on icon at bounding box center [435, 227] width 17 height 17
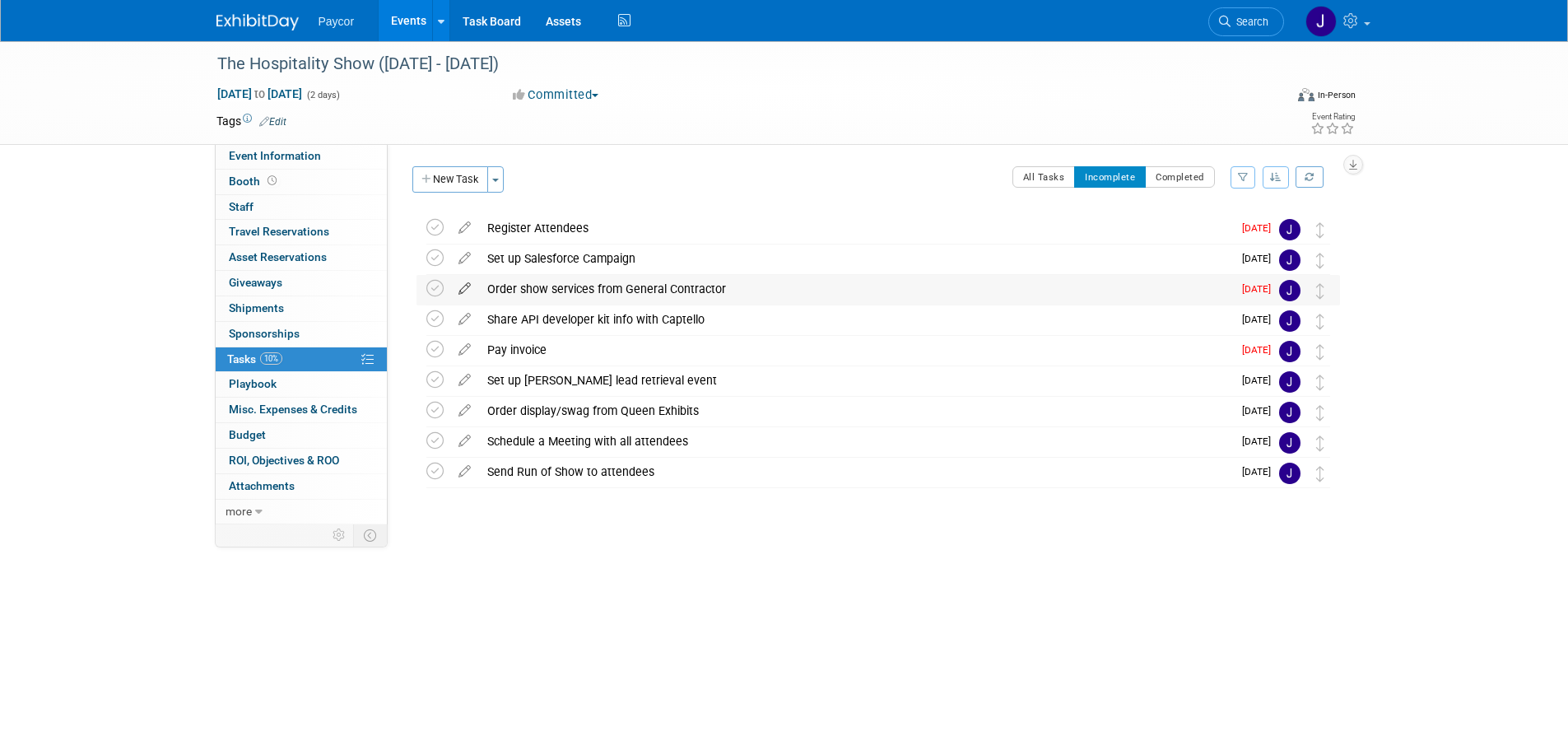
click at [461, 293] on icon at bounding box center [464, 285] width 29 height 21
select select "8"
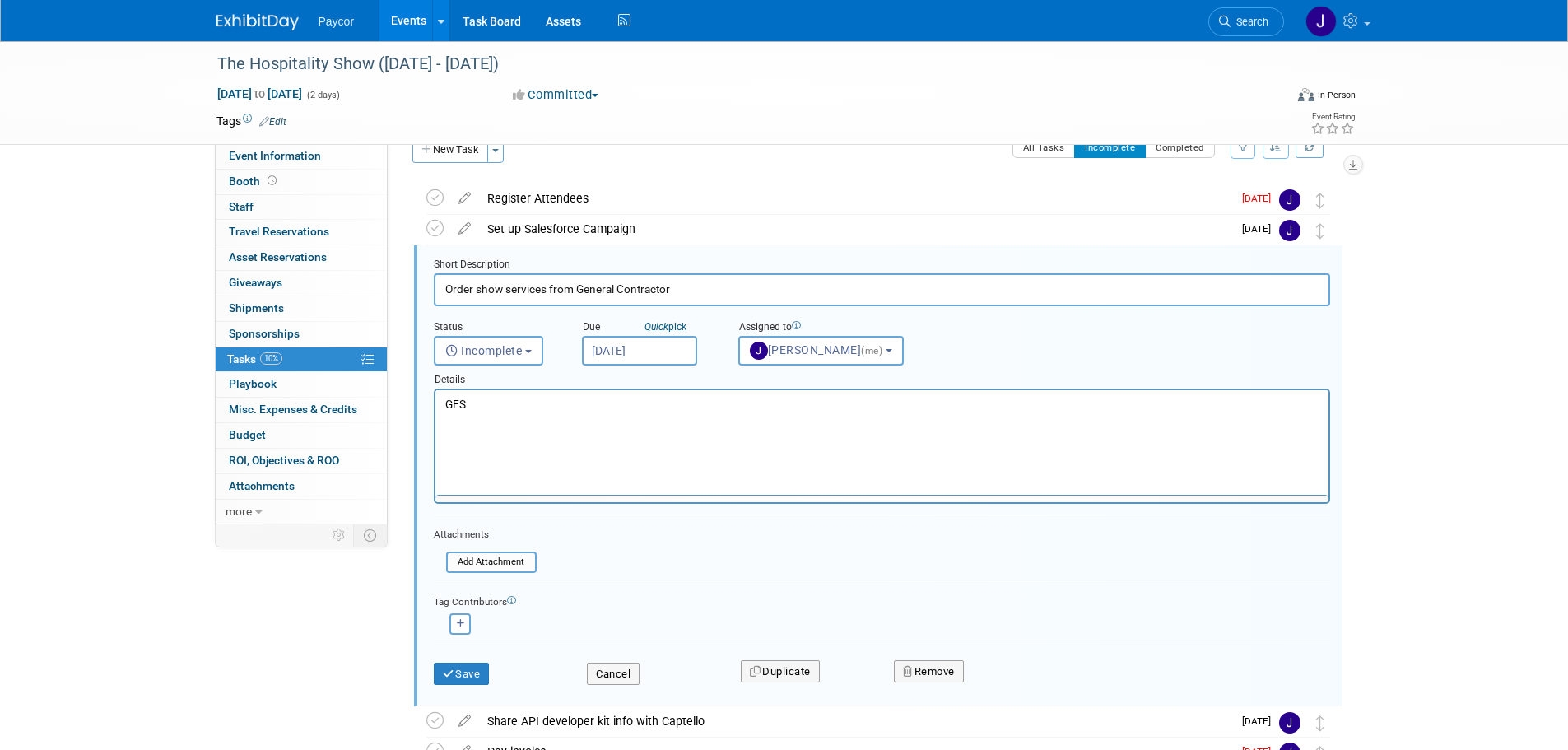
scroll to position [0, 0]
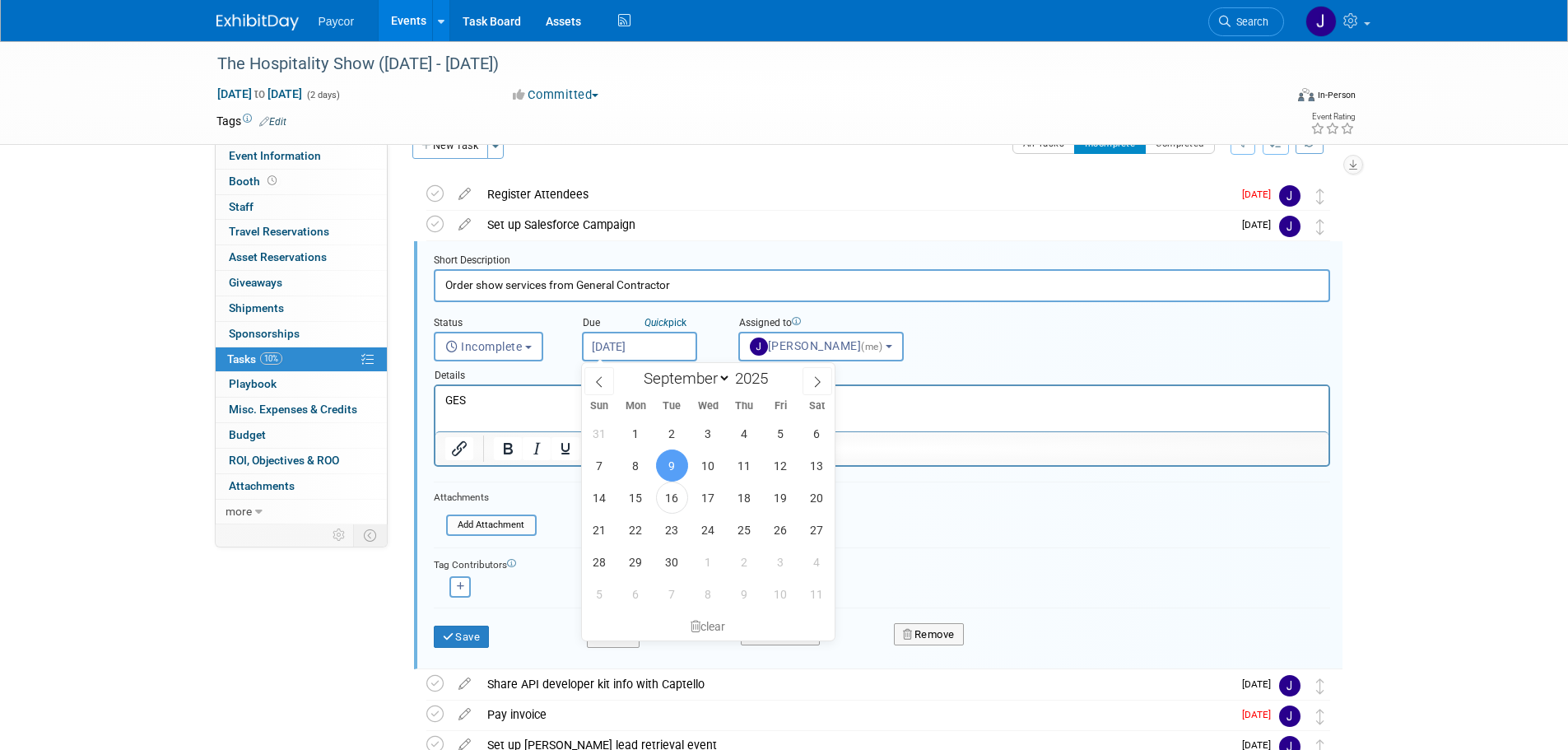
click at [615, 343] on input "[DATE]" at bounding box center [640, 346] width 115 height 29
click at [706, 556] on span "1" at bounding box center [709, 561] width 32 height 32
type input "[DATE]"
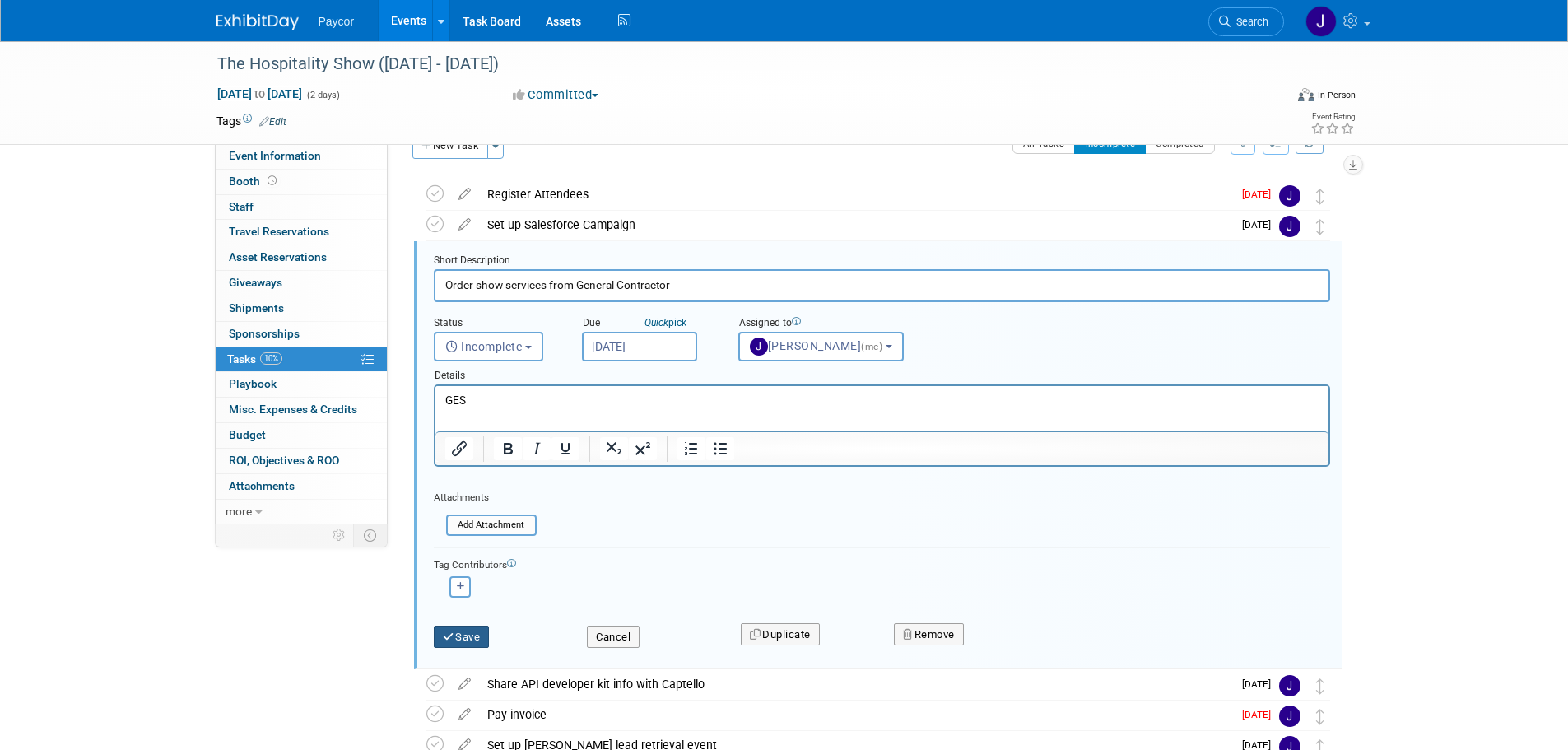
click at [470, 639] on button "Save" at bounding box center [461, 637] width 56 height 23
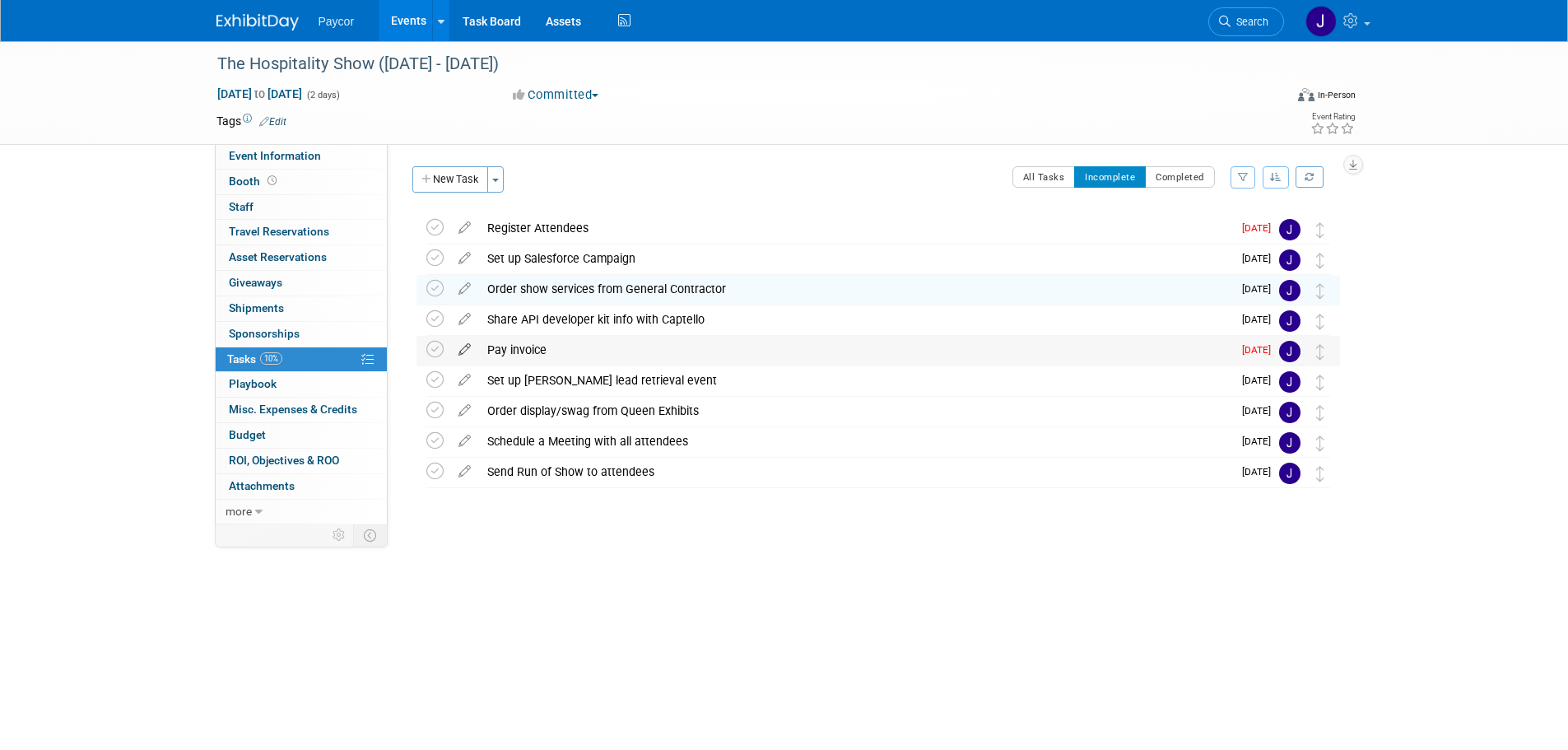
click at [460, 347] on icon at bounding box center [464, 346] width 29 height 21
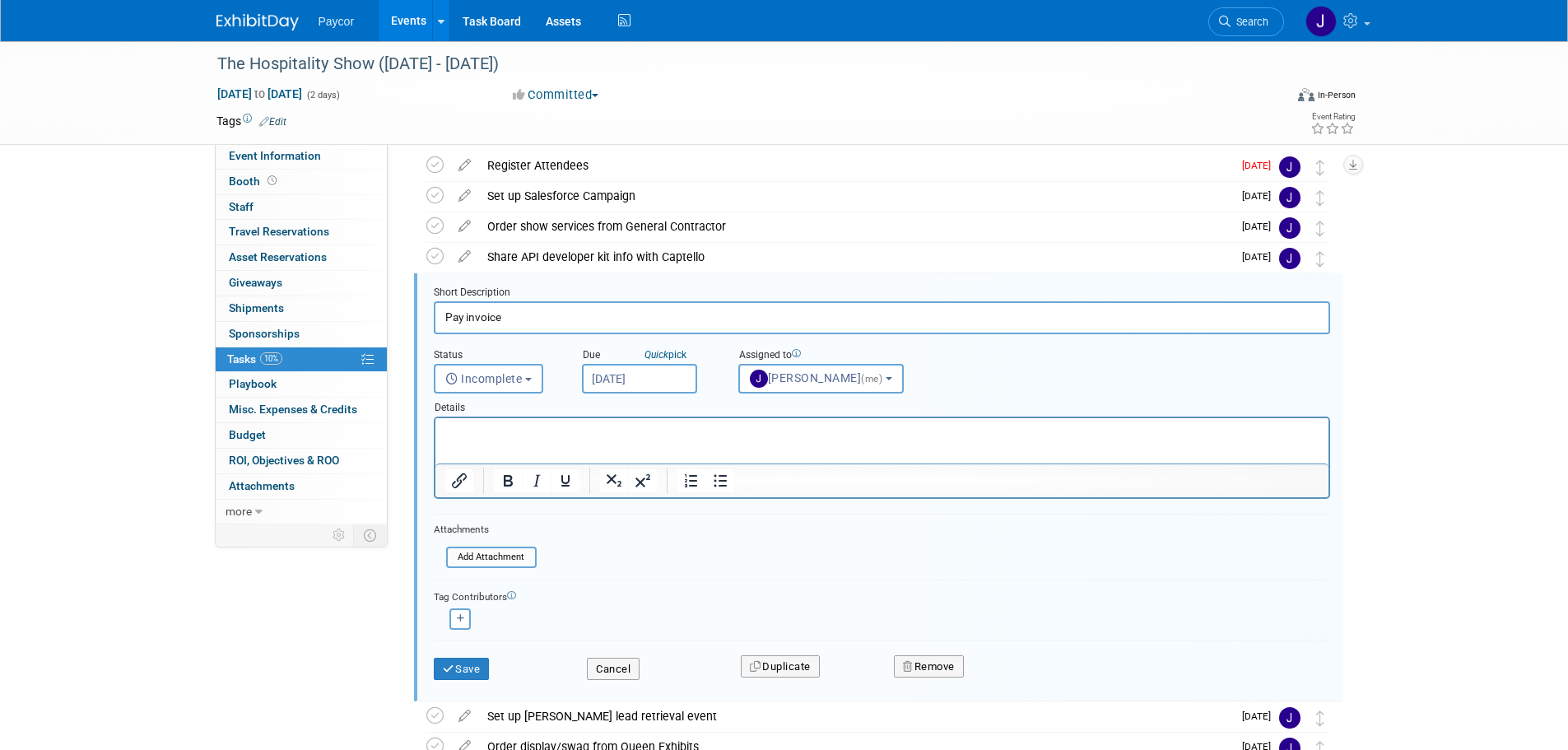
scroll to position [94, 0]
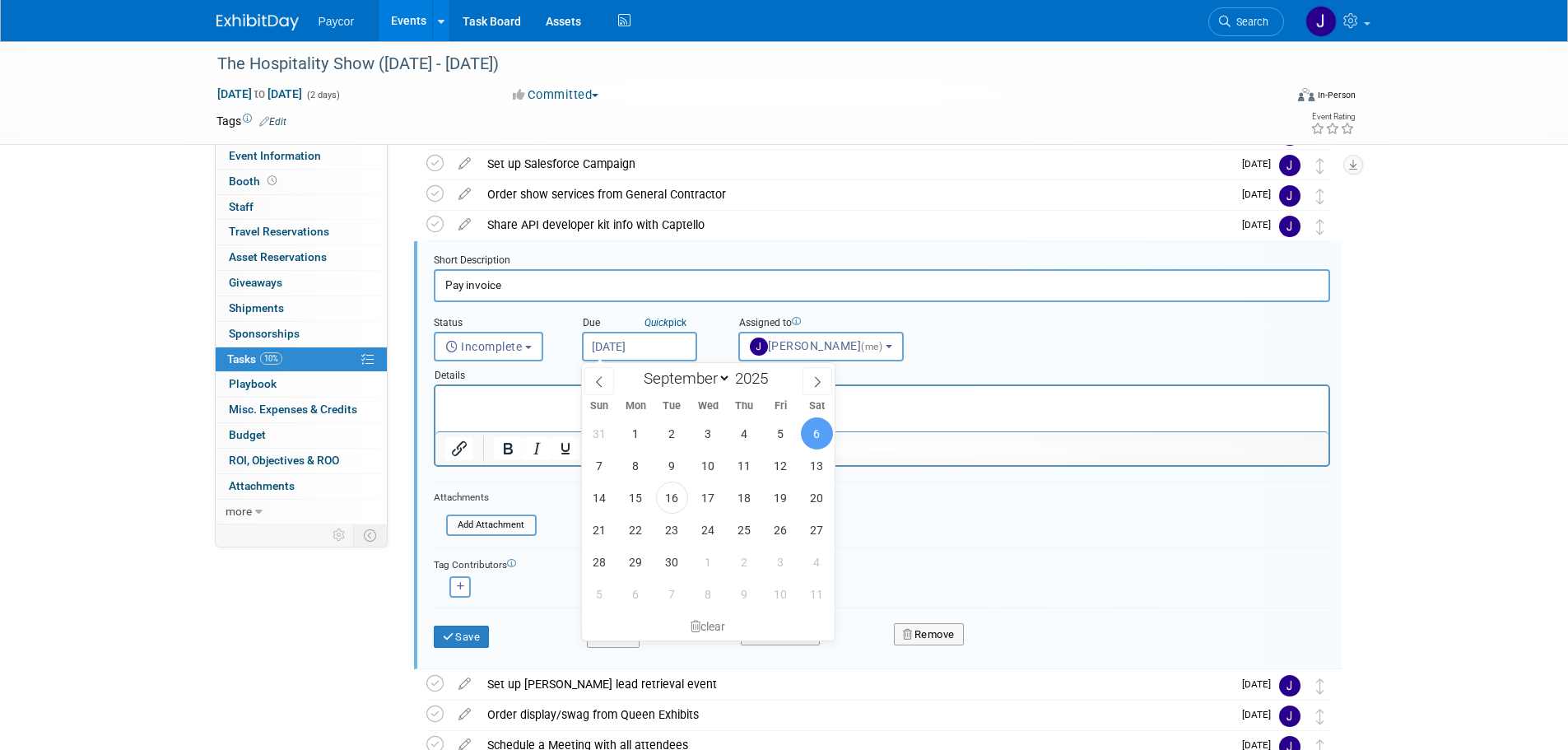
click at [633, 343] on input "[DATE]" at bounding box center [640, 346] width 115 height 29
click at [746, 521] on span "25" at bounding box center [744, 529] width 32 height 32
type input "[DATE]"
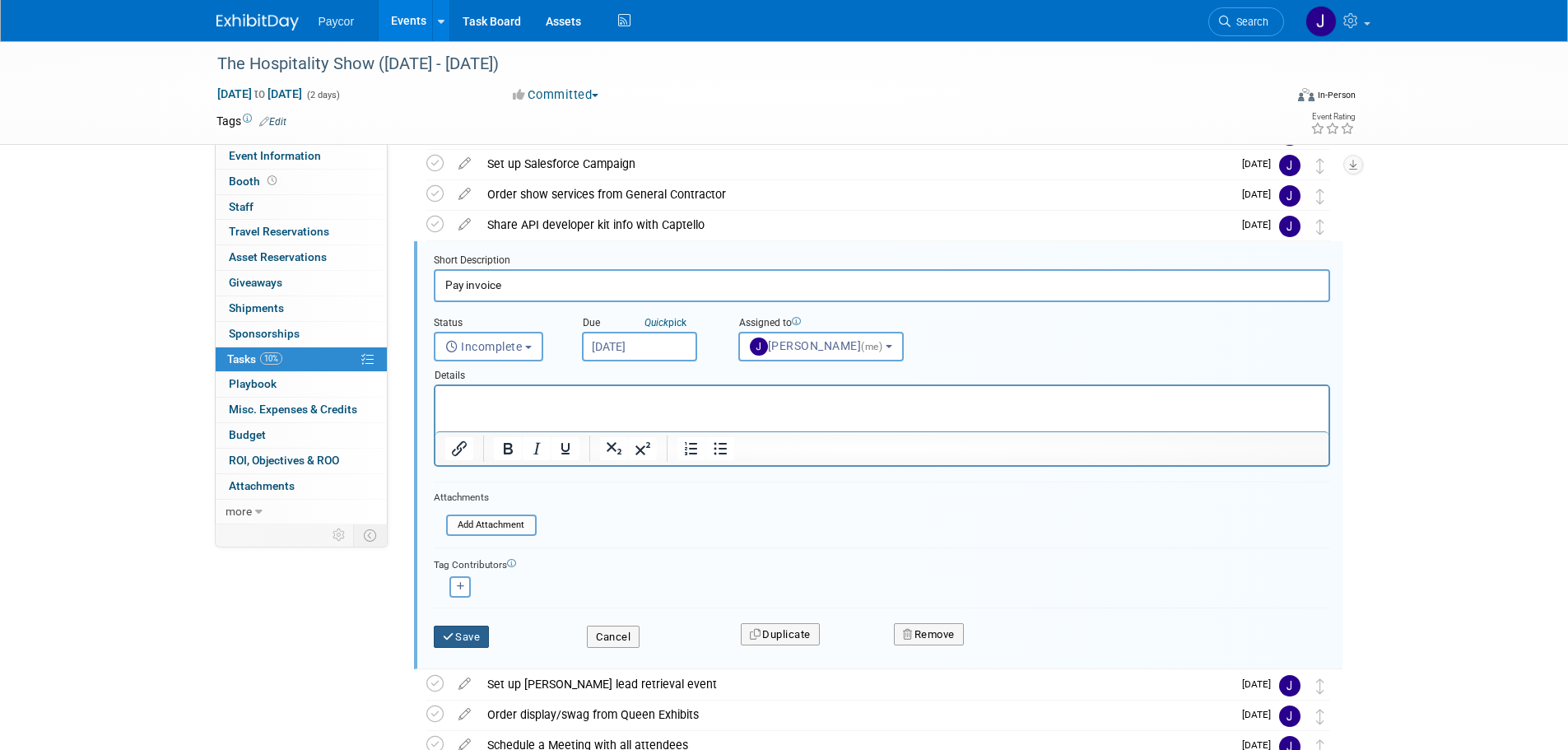
click at [442, 635] on icon "submit" at bounding box center [449, 636] width 13 height 10
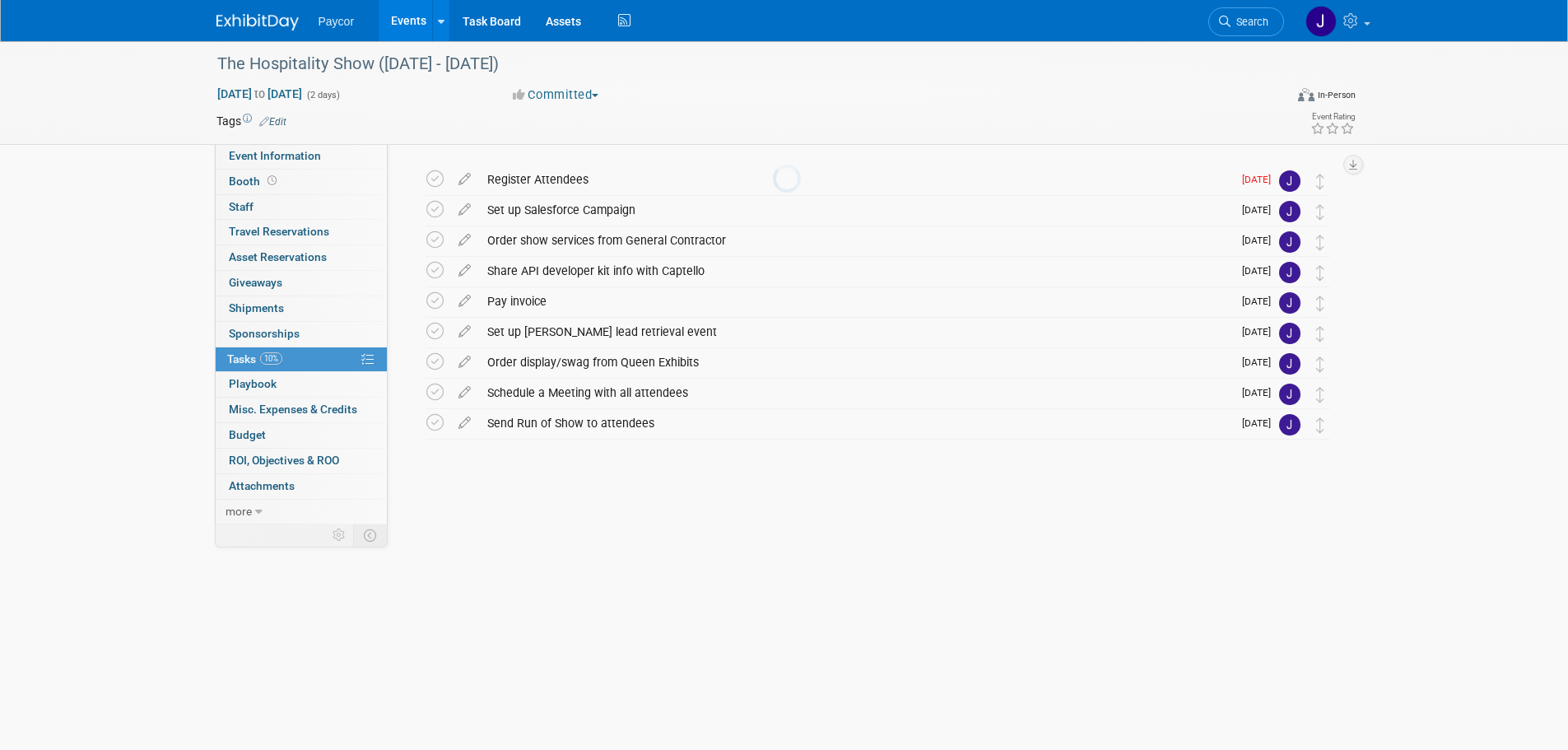
scroll to position [0, 0]
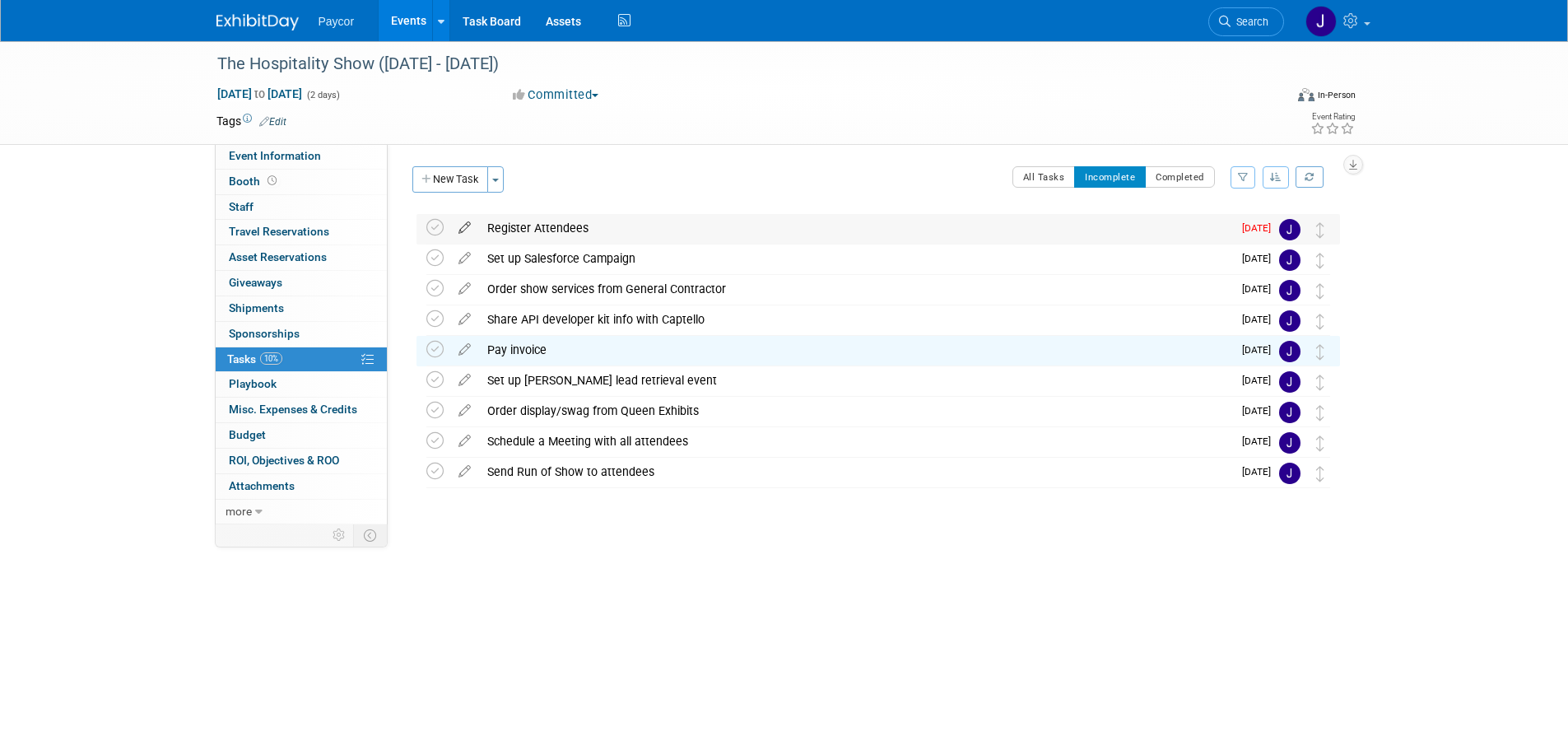
click at [470, 226] on icon at bounding box center [464, 225] width 29 height 21
select select "8"
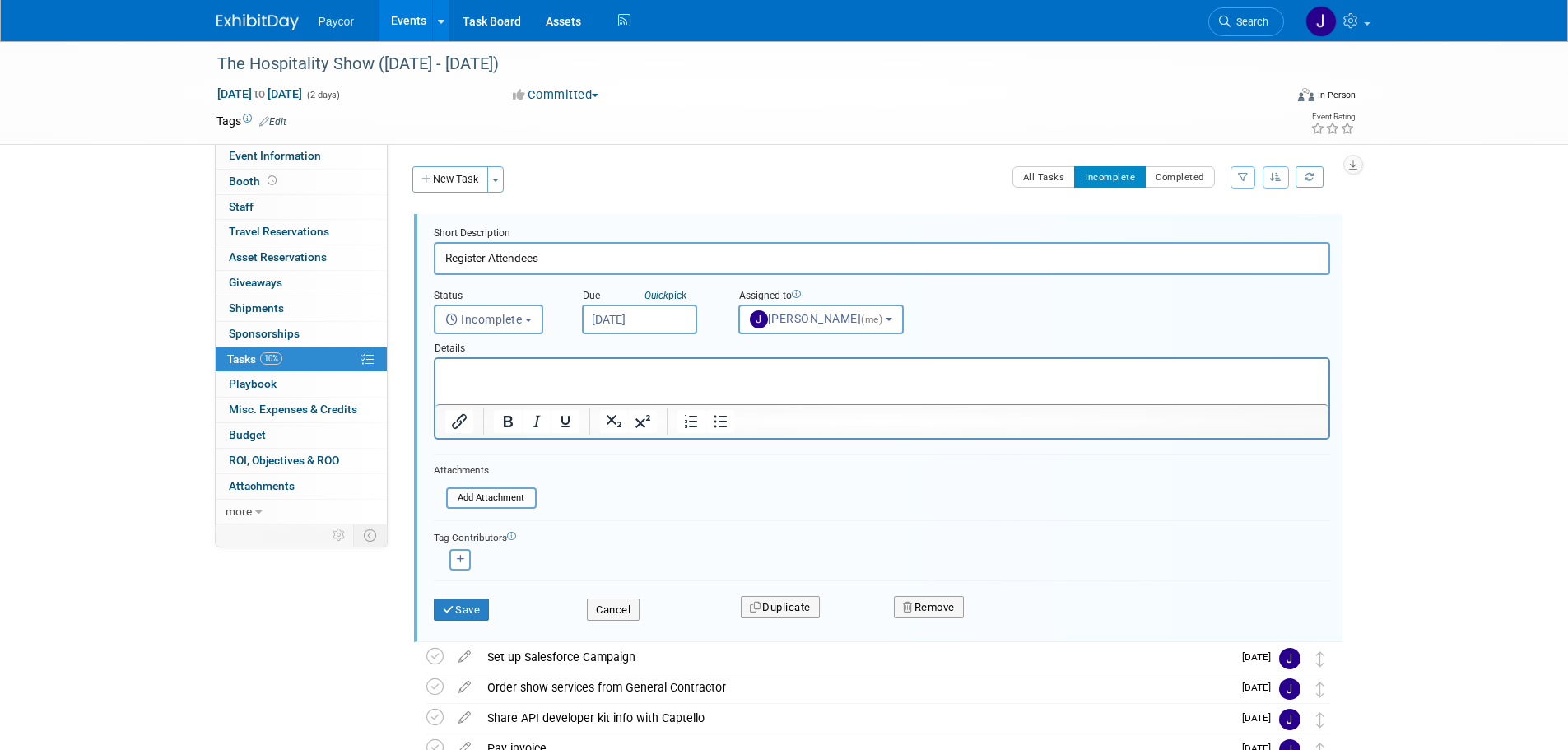
click at [657, 311] on input "[DATE]" at bounding box center [640, 319] width 115 height 29
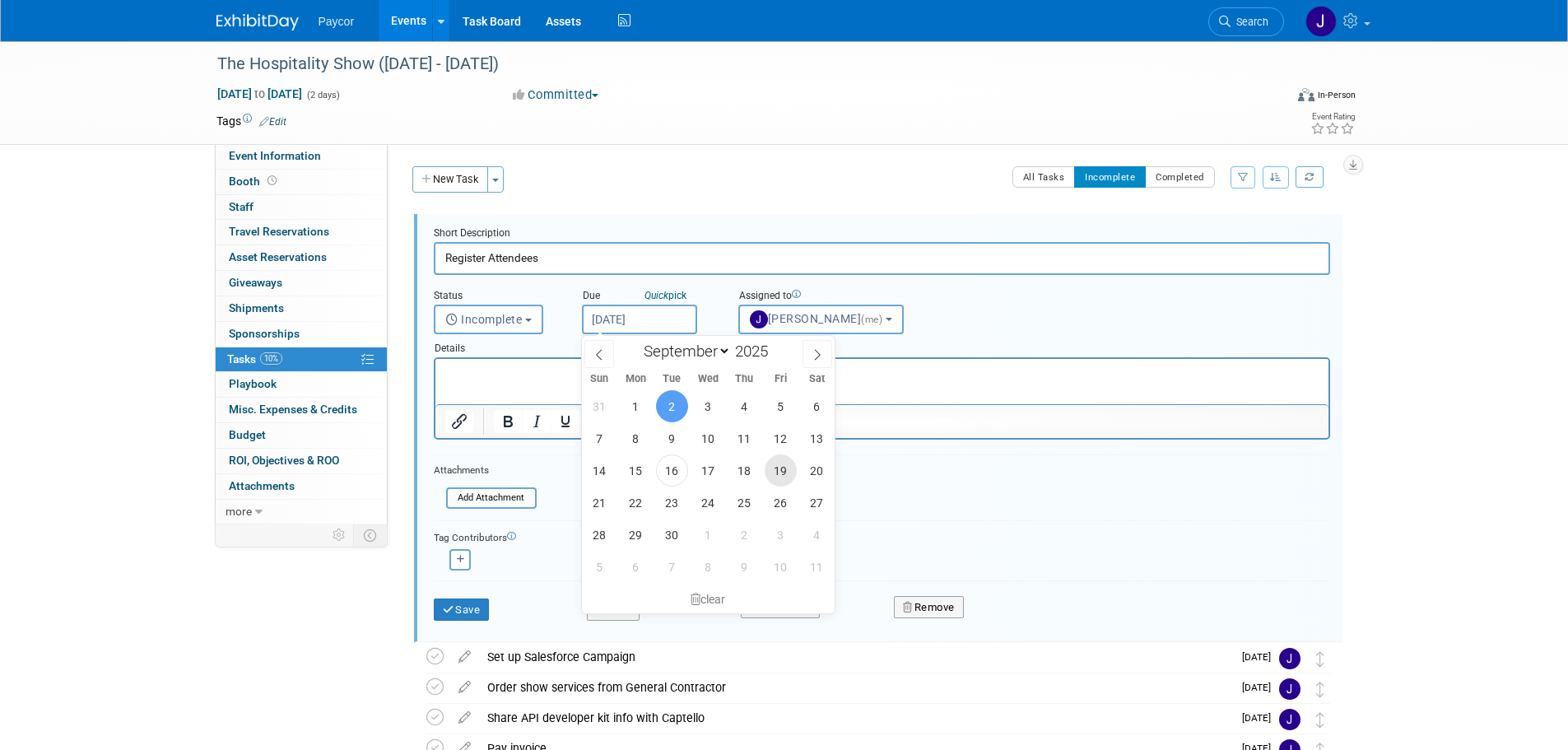
click at [779, 475] on span "19" at bounding box center [780, 470] width 32 height 32
type input "[DATE]"
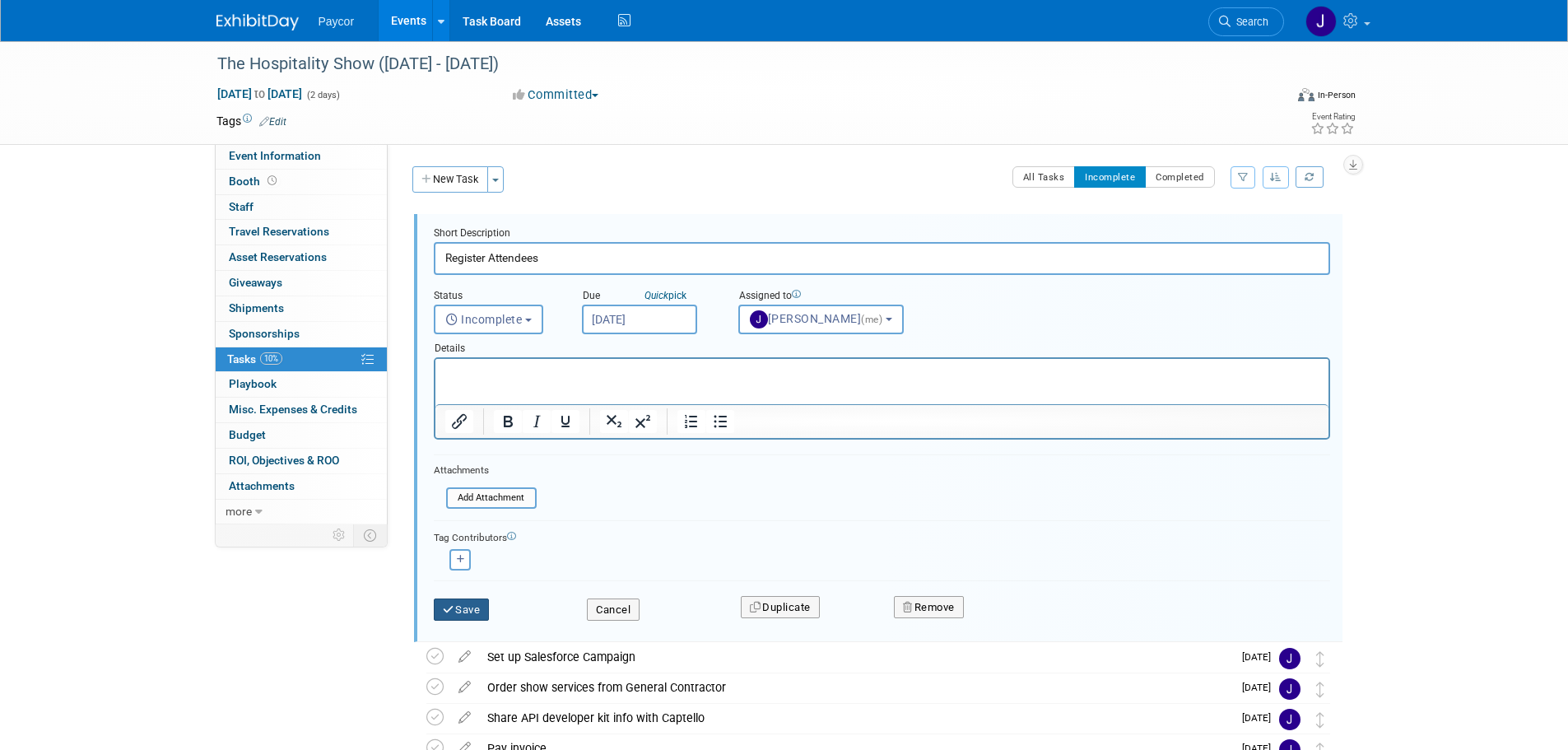
click at [466, 617] on button "Save" at bounding box center [461, 609] width 56 height 23
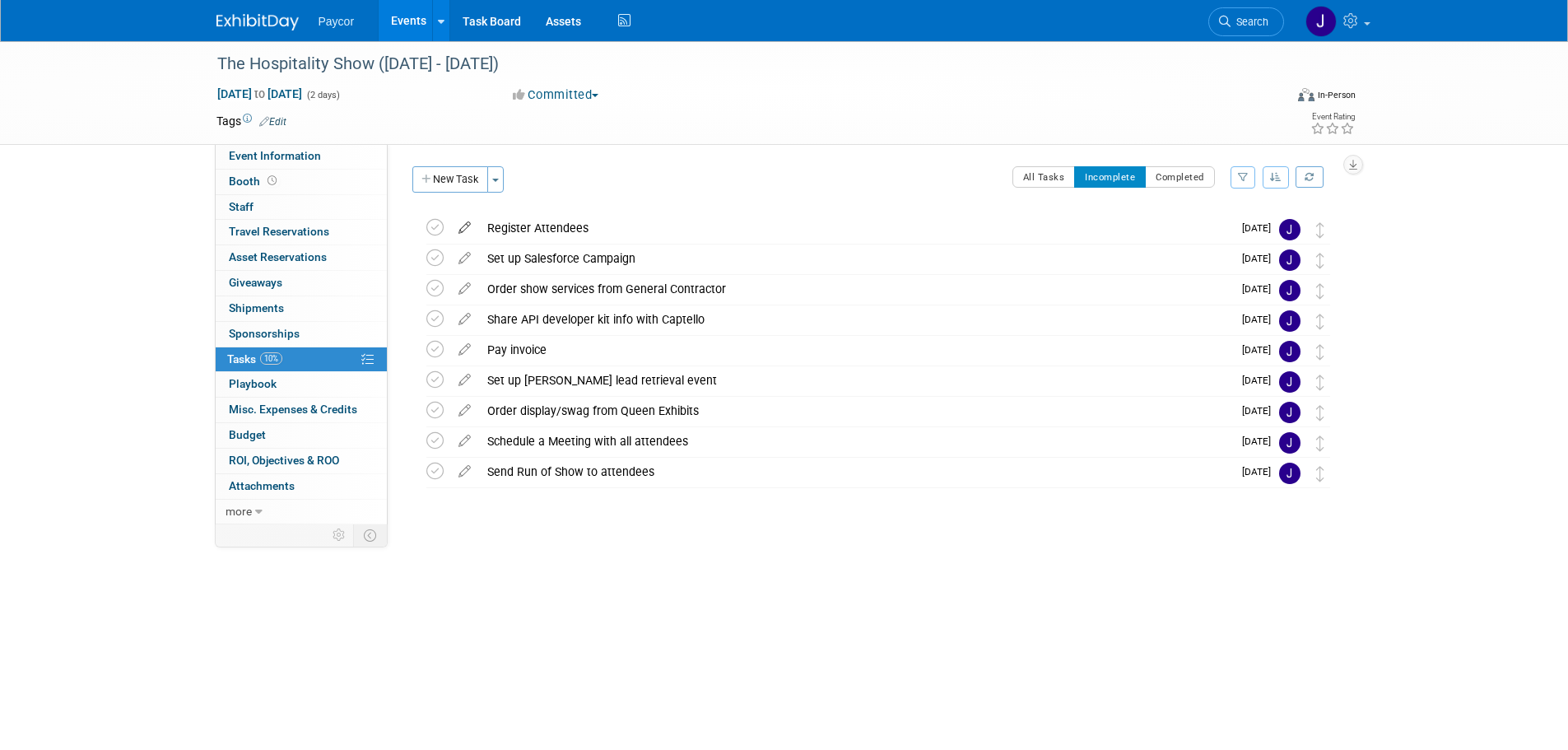
click at [466, 225] on icon at bounding box center [464, 225] width 29 height 21
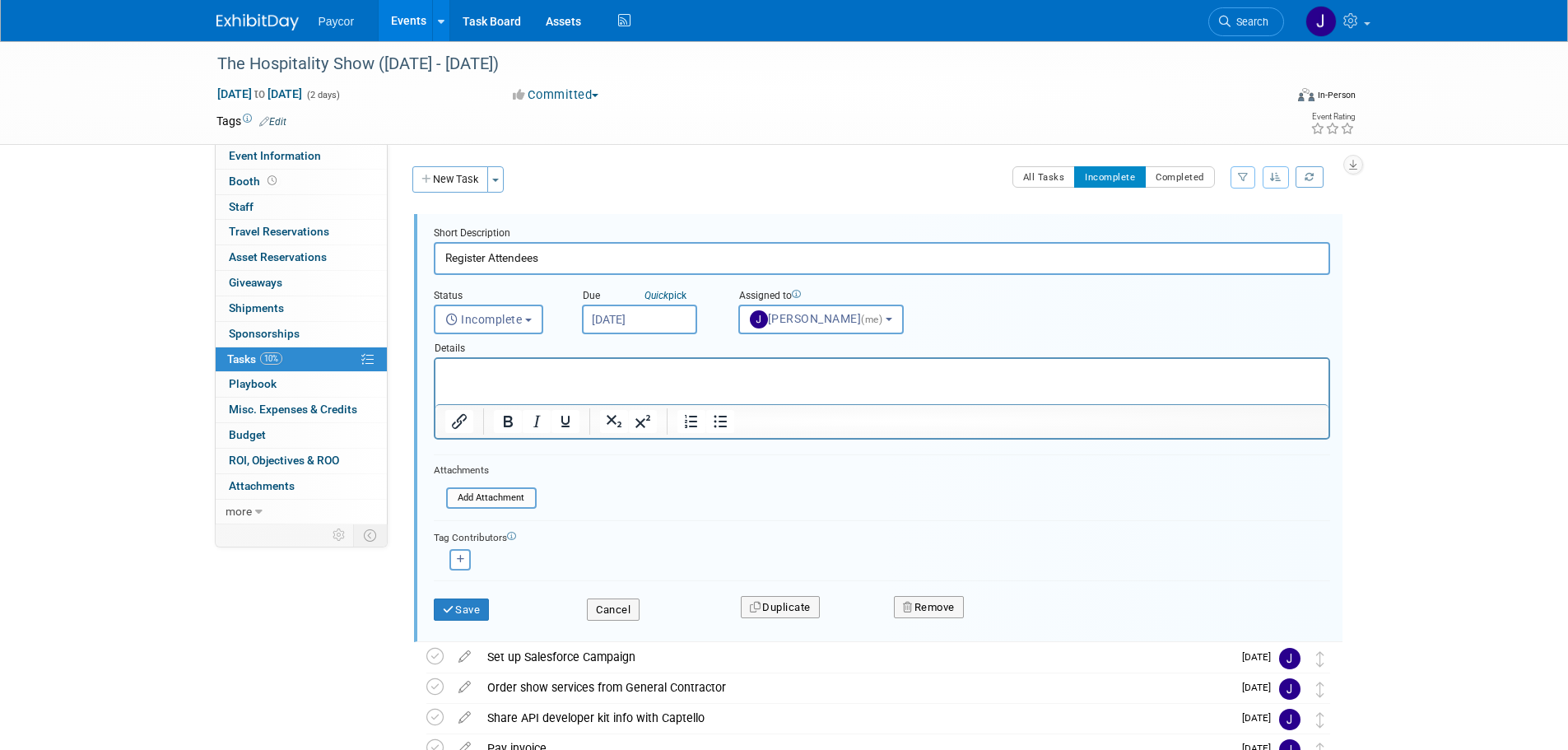
click at [616, 320] on input "[DATE]" at bounding box center [640, 319] width 115 height 29
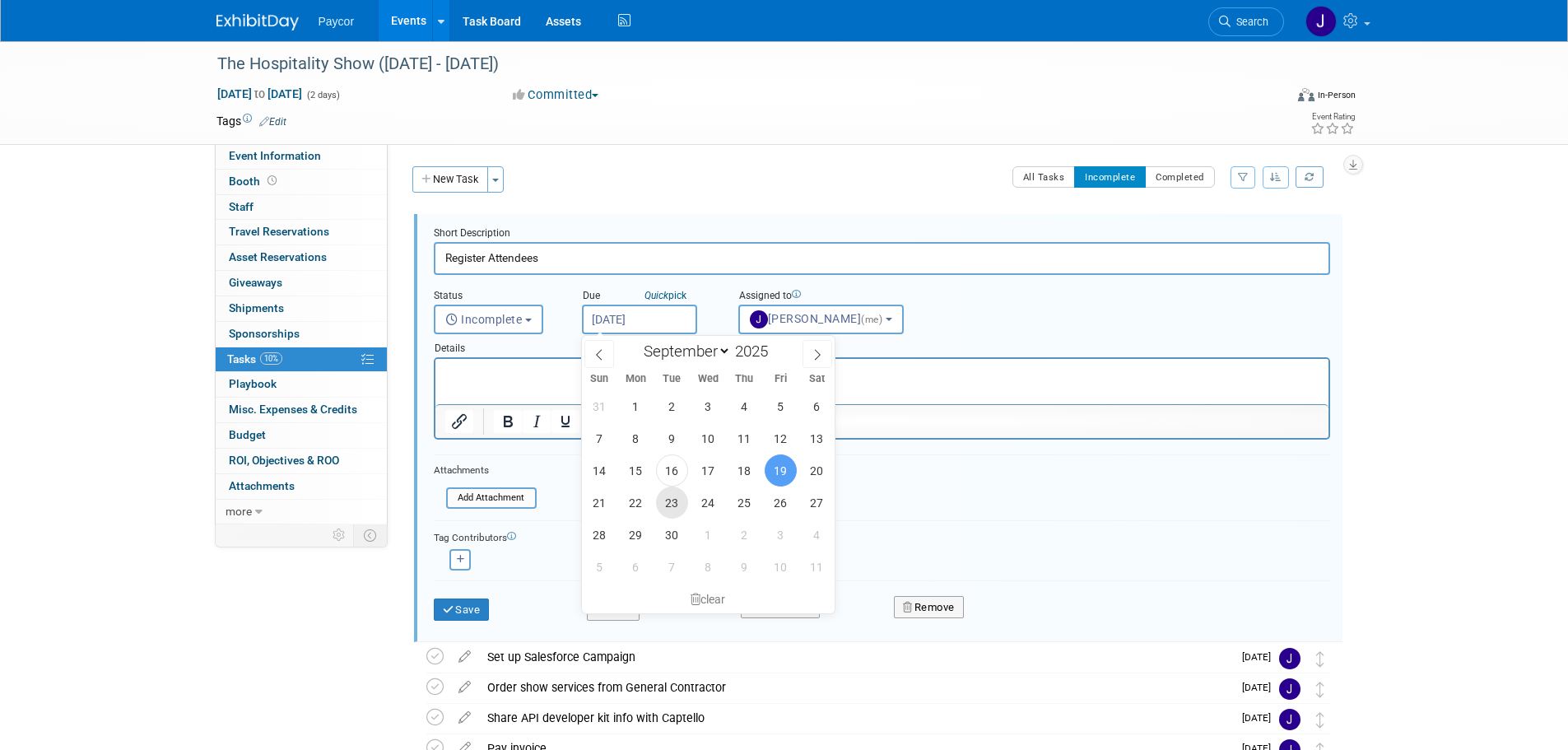
click at [668, 507] on span "23" at bounding box center [672, 503] width 32 height 32
type input "[DATE]"
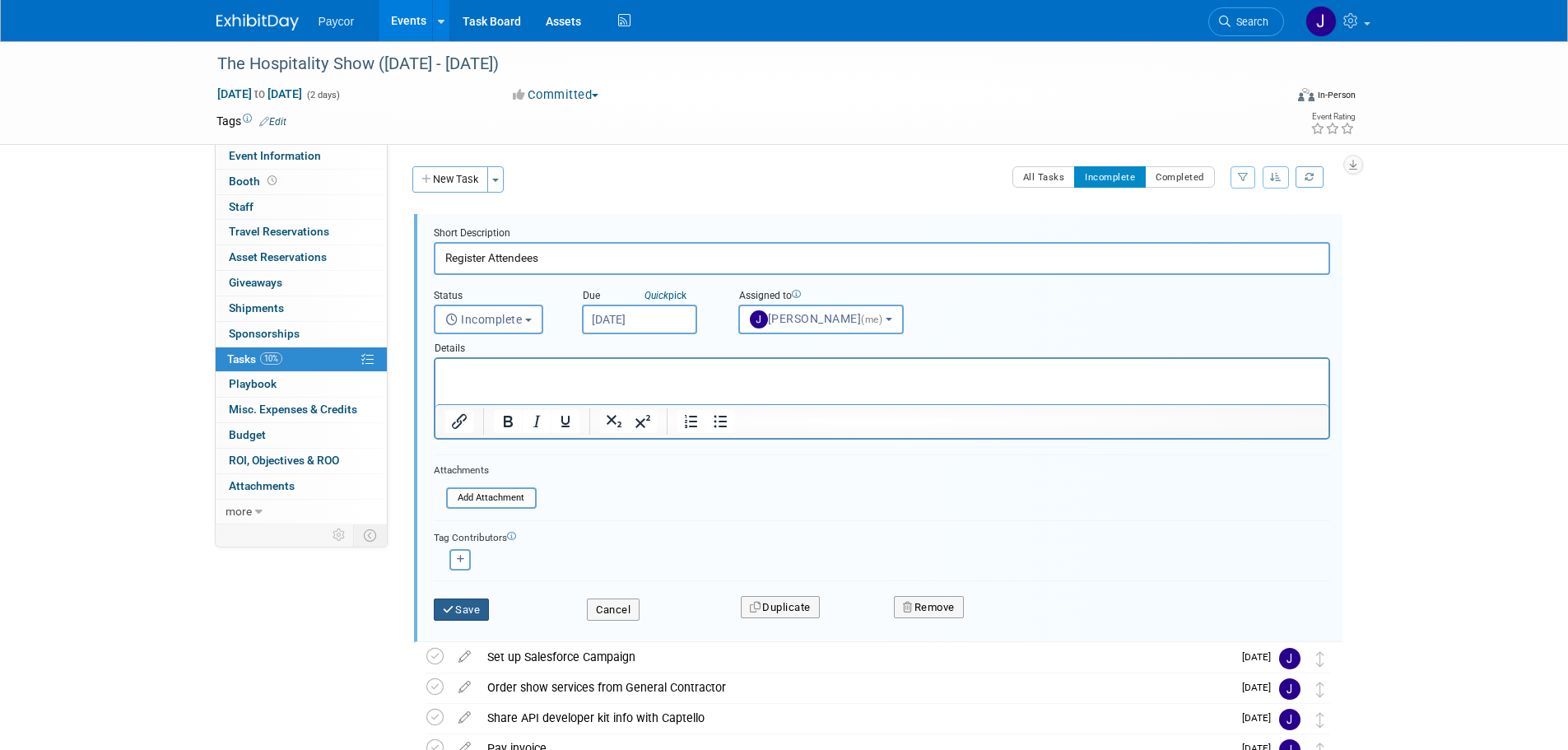
click at [471, 617] on button "Save" at bounding box center [461, 609] width 56 height 23
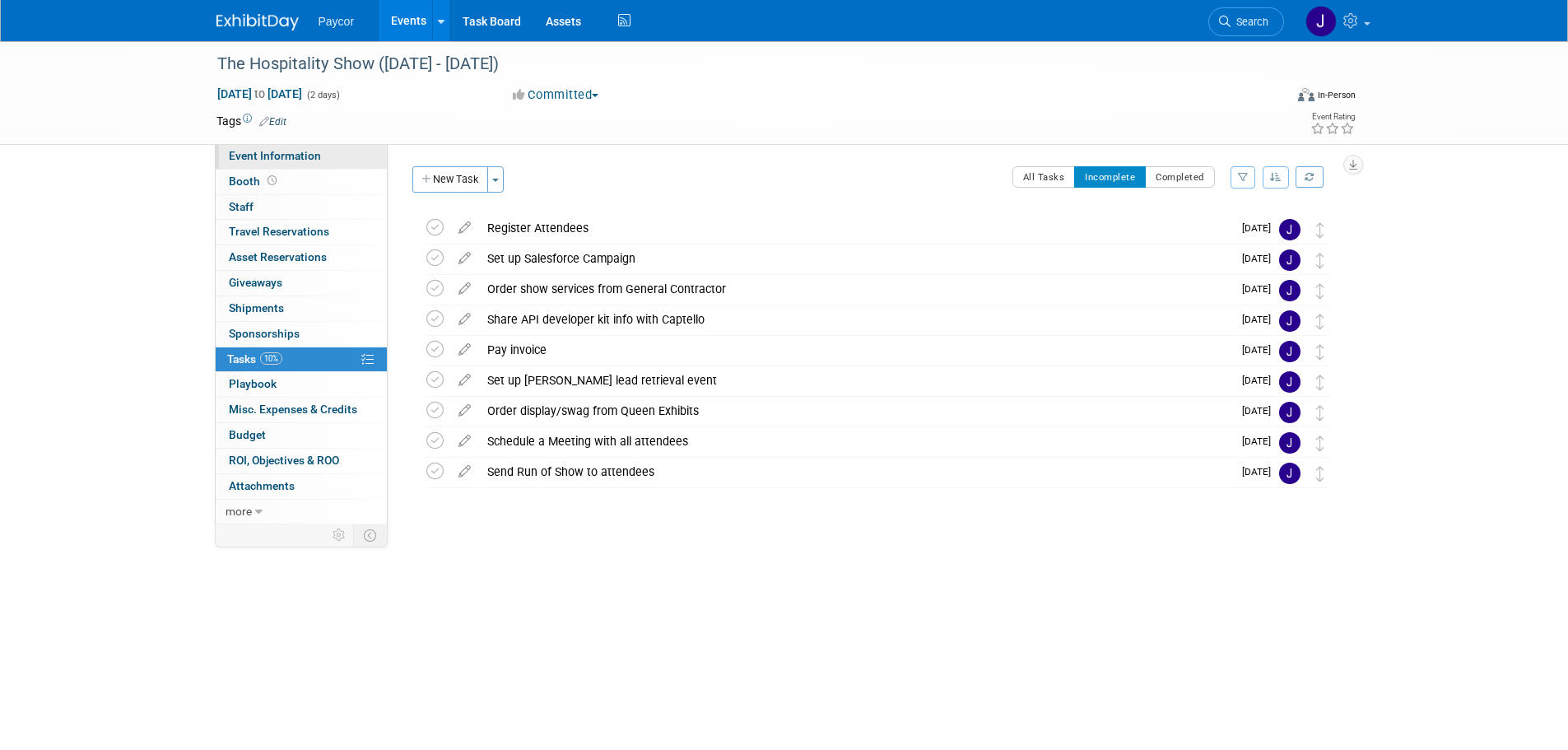
click at [344, 153] on link "Event Information" at bounding box center [301, 157] width 171 height 25
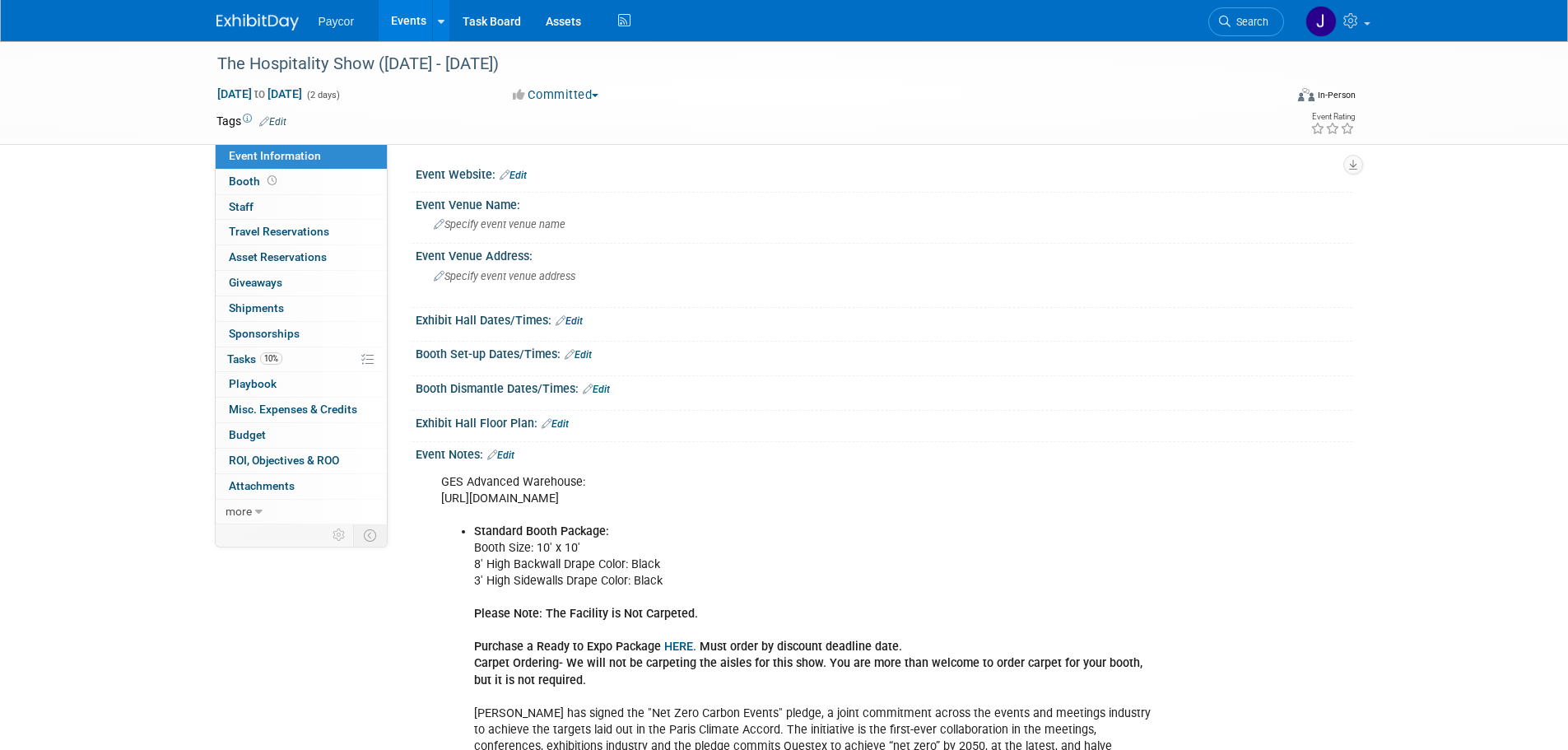
click at [417, 11] on link "Events" at bounding box center [409, 21] width 60 height 42
